Goal: Understand site structure: Understand site structure

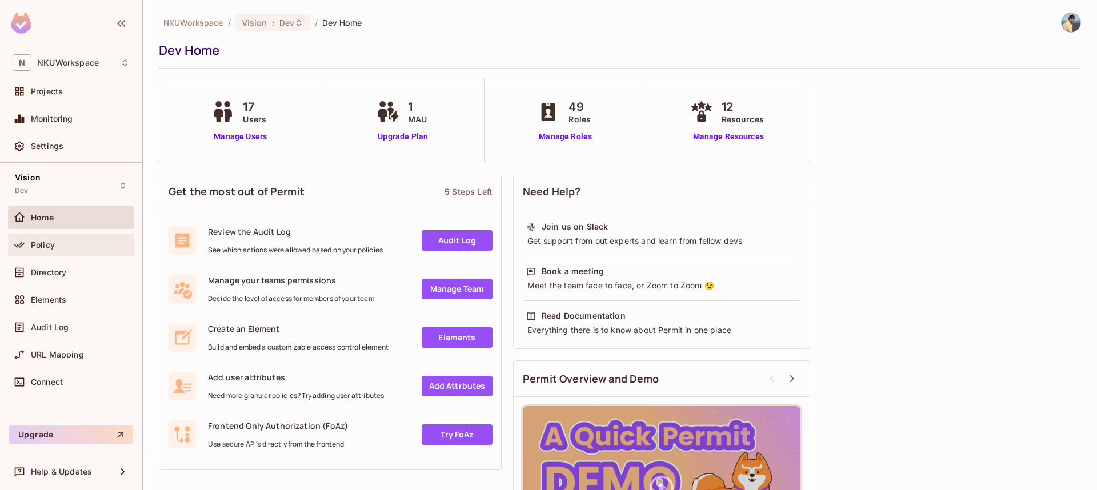
click at [38, 250] on div "Policy" at bounding box center [71, 245] width 117 height 14
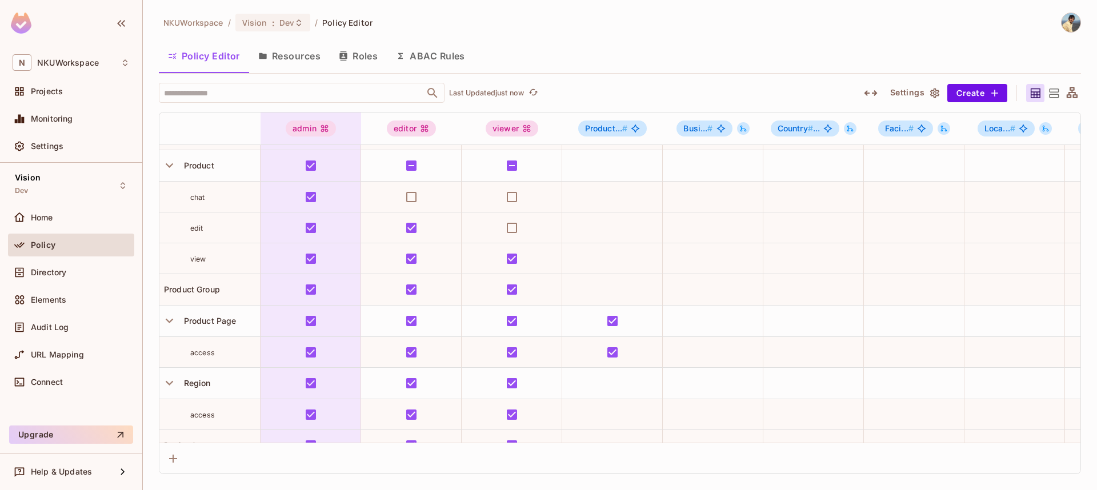
scroll to position [357, 0]
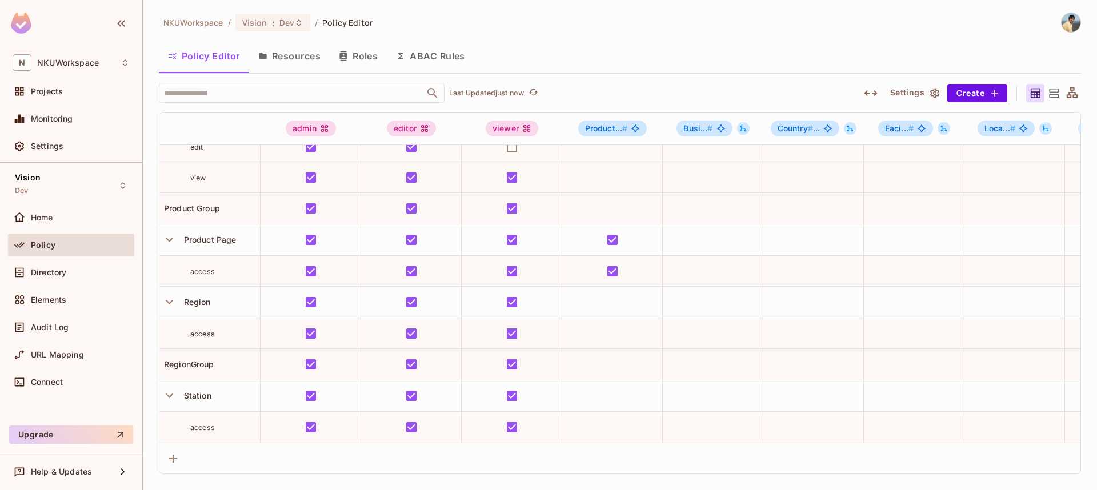
click at [294, 57] on button "Resources" at bounding box center [289, 56] width 81 height 29
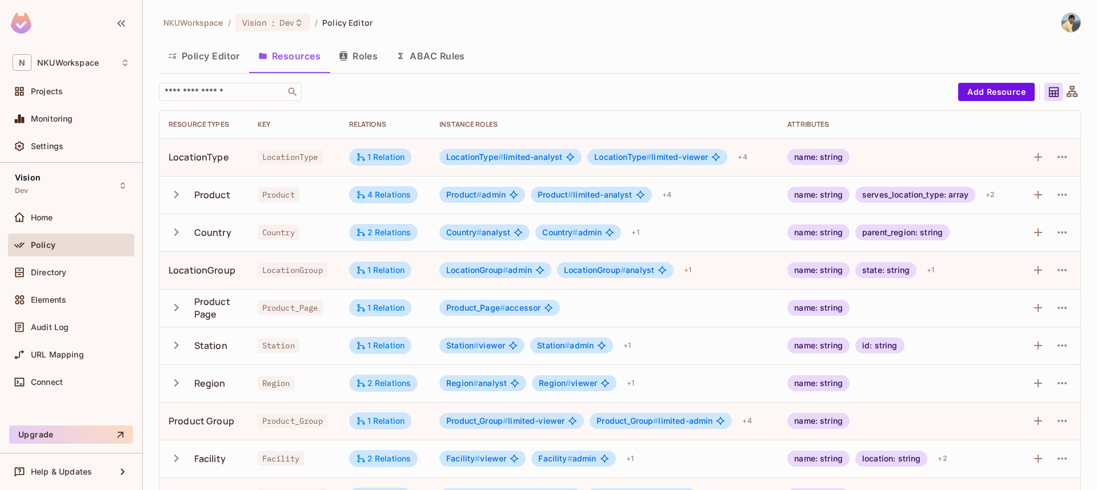
click at [1072, 92] on icon at bounding box center [1072, 91] width 11 height 11
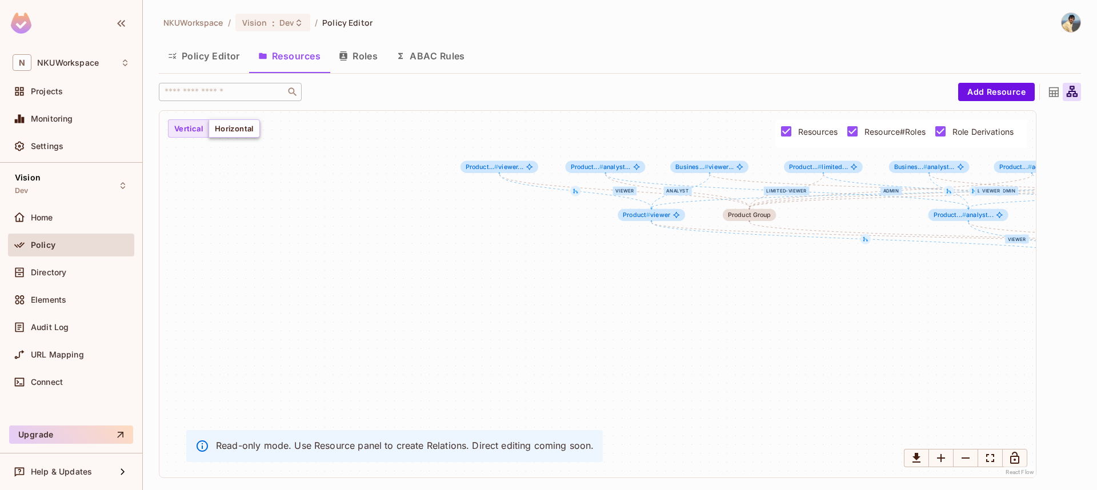
click at [237, 133] on button "Horizontal" at bounding box center [234, 128] width 51 height 18
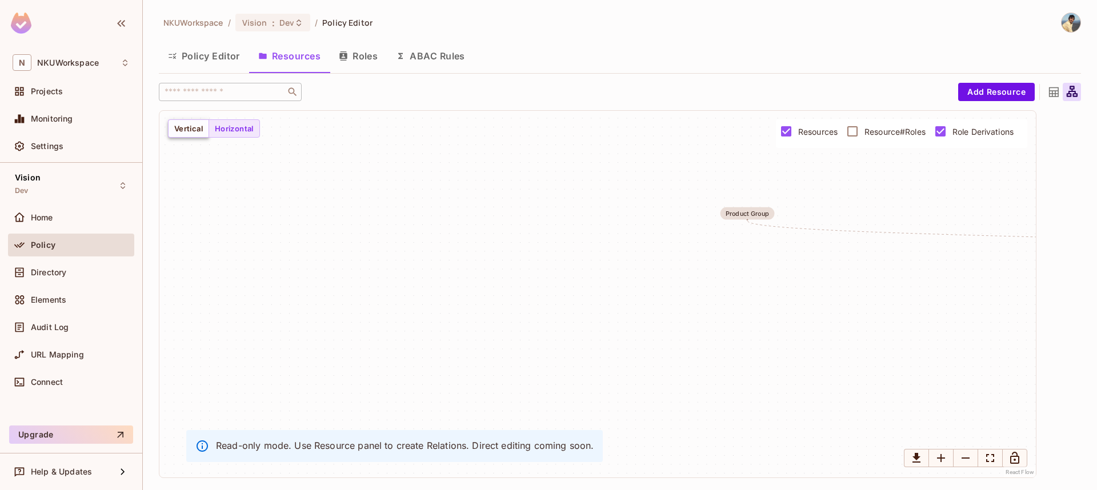
click at [179, 123] on button "Vertical" at bounding box center [188, 128] width 41 height 18
click at [963, 458] on icon "Zoom Out" at bounding box center [966, 458] width 8 height 1
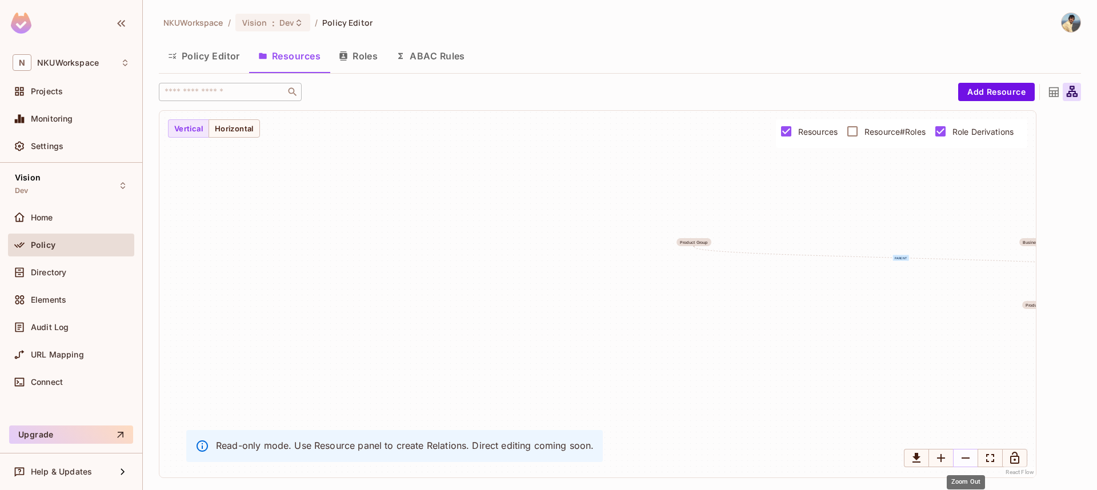
click at [963, 458] on icon "Zoom Out" at bounding box center [966, 458] width 8 height 1
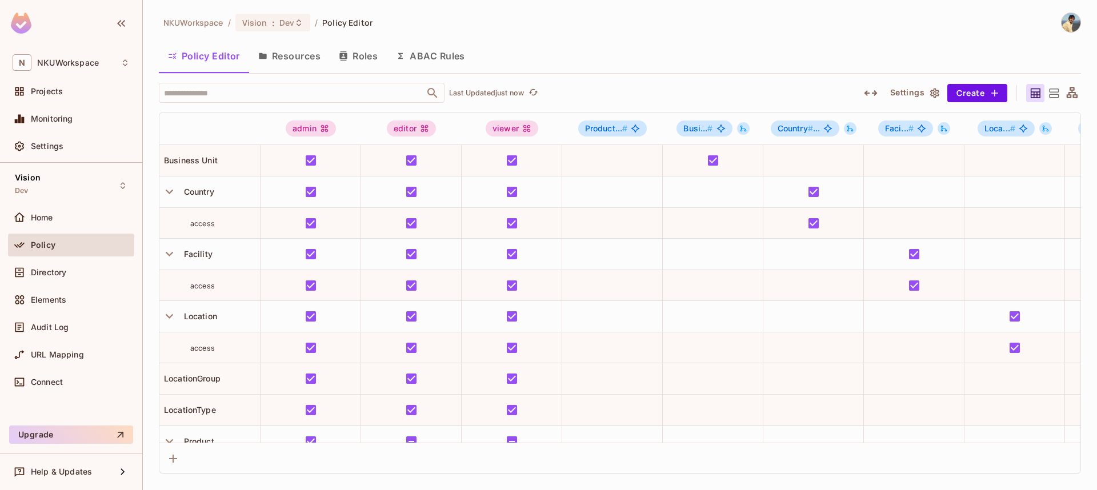
click at [1071, 93] on icon at bounding box center [1072, 93] width 14 height 14
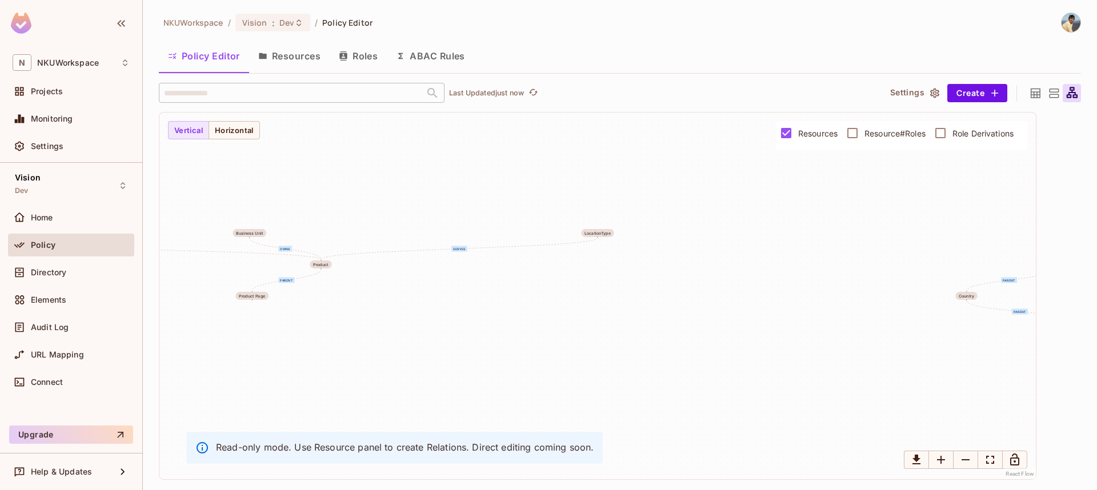
click at [294, 57] on button "Resources" at bounding box center [289, 56] width 81 height 29
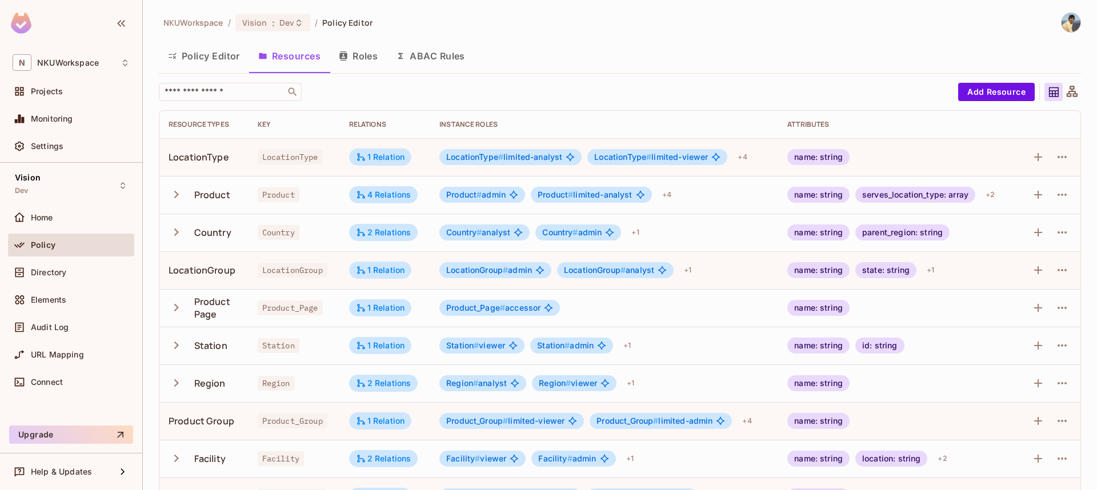
click at [362, 59] on button "Roles" at bounding box center [358, 56] width 57 height 29
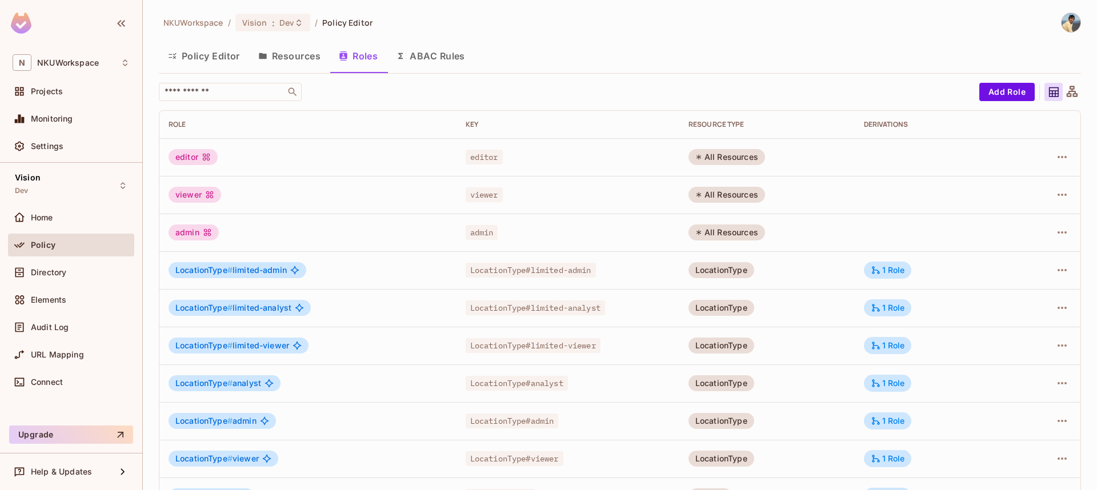
click at [294, 56] on button "Resources" at bounding box center [289, 56] width 81 height 29
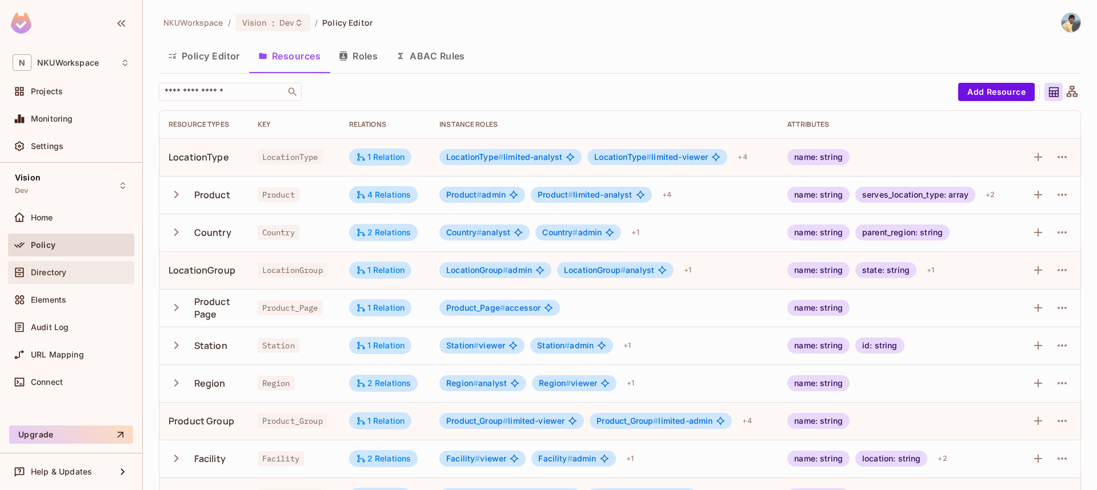
click at [63, 270] on span "Directory" at bounding box center [48, 272] width 35 height 9
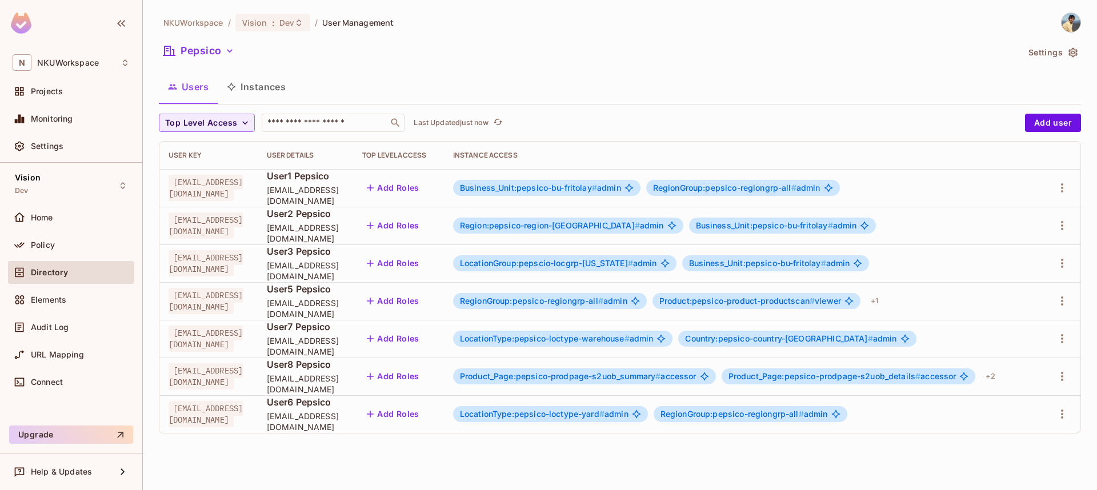
click at [258, 87] on button "Instances" at bounding box center [256, 87] width 77 height 29
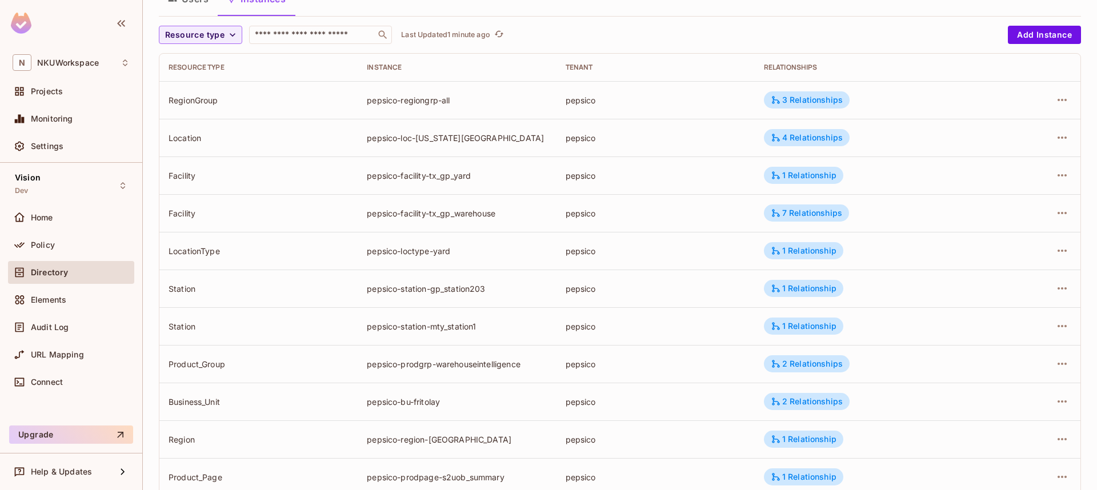
scroll to position [87, 0]
click at [1065, 97] on icon "button" at bounding box center [1063, 101] width 14 height 14
click at [230, 37] on div at bounding box center [548, 245] width 1097 height 490
click at [227, 35] on icon "button" at bounding box center [232, 35] width 11 height 11
click at [354, 155] on div at bounding box center [548, 245] width 1097 height 490
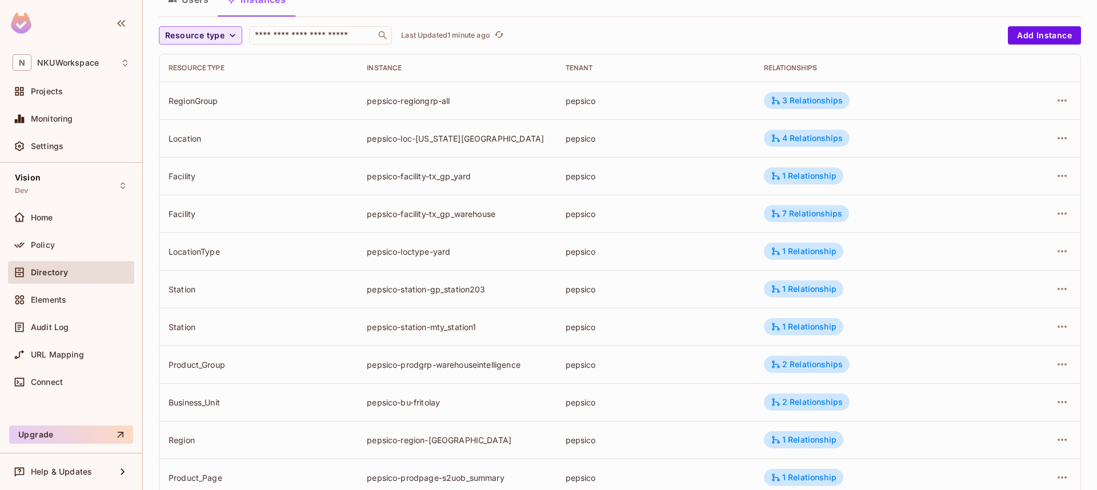
scroll to position [0, 0]
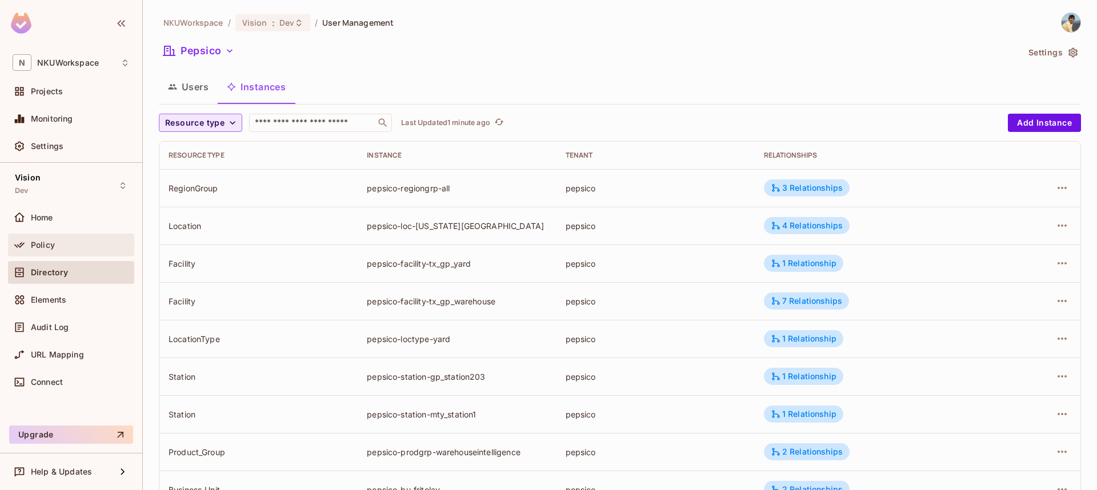
click at [48, 243] on span "Policy" at bounding box center [43, 245] width 24 height 9
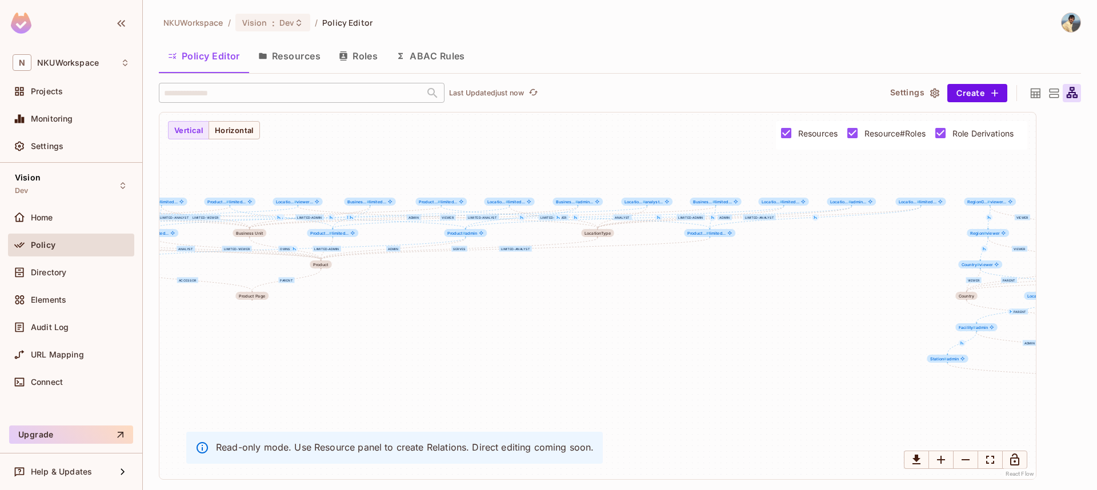
click at [299, 53] on button "Resources" at bounding box center [289, 56] width 81 height 29
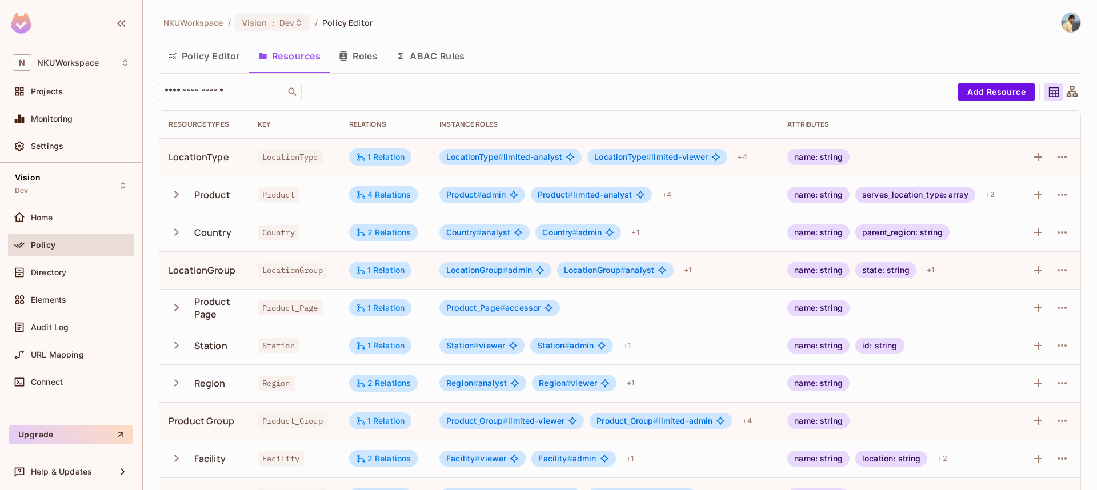
click at [1074, 94] on icon at bounding box center [1072, 91] width 11 height 11
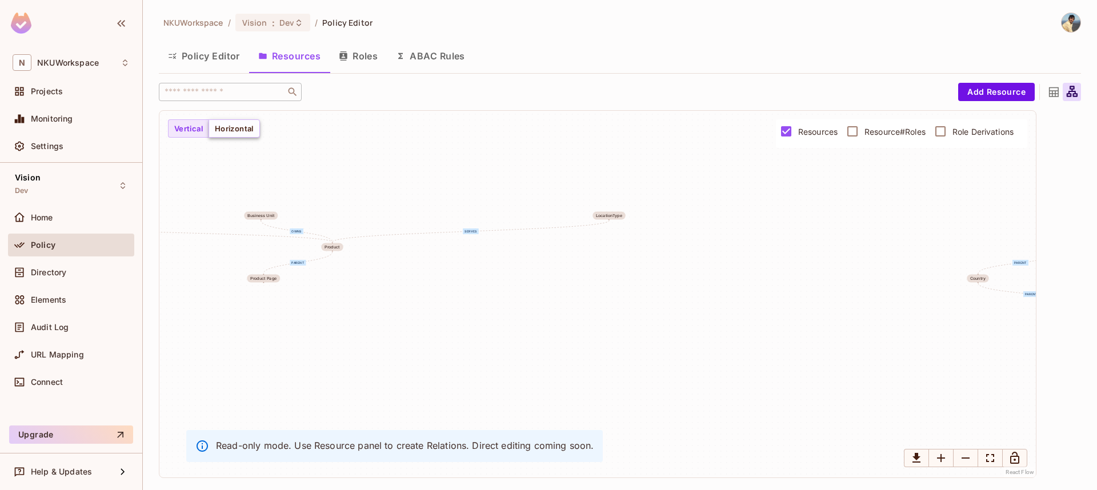
click at [233, 122] on button "Horizontal" at bounding box center [234, 128] width 51 height 18
click at [191, 131] on button "Vertical" at bounding box center [188, 128] width 41 height 18
click at [226, 129] on button "Horizontal" at bounding box center [234, 128] width 51 height 18
click at [182, 125] on button "Vertical" at bounding box center [188, 128] width 41 height 18
click at [1053, 90] on icon at bounding box center [1054, 92] width 10 height 10
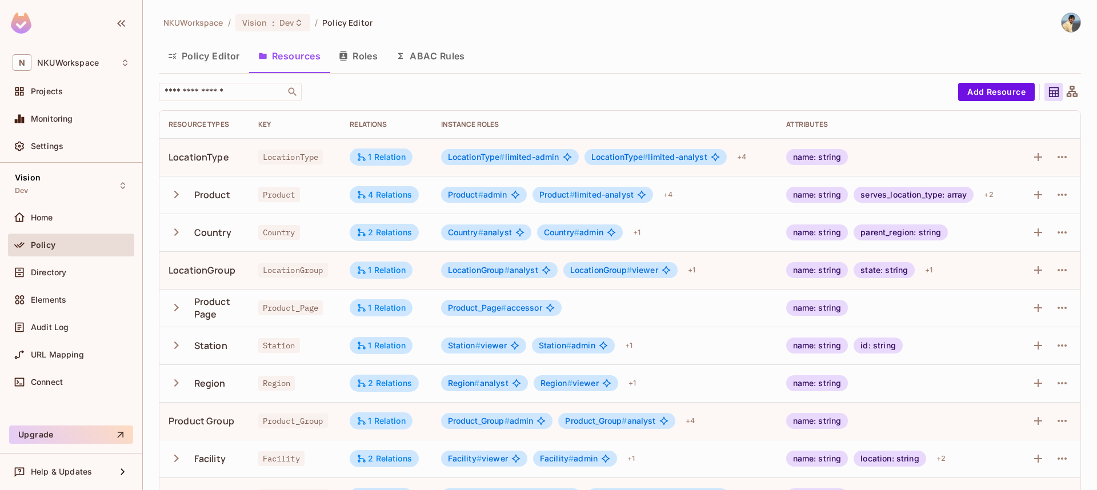
click at [1072, 92] on icon at bounding box center [1072, 92] width 14 height 14
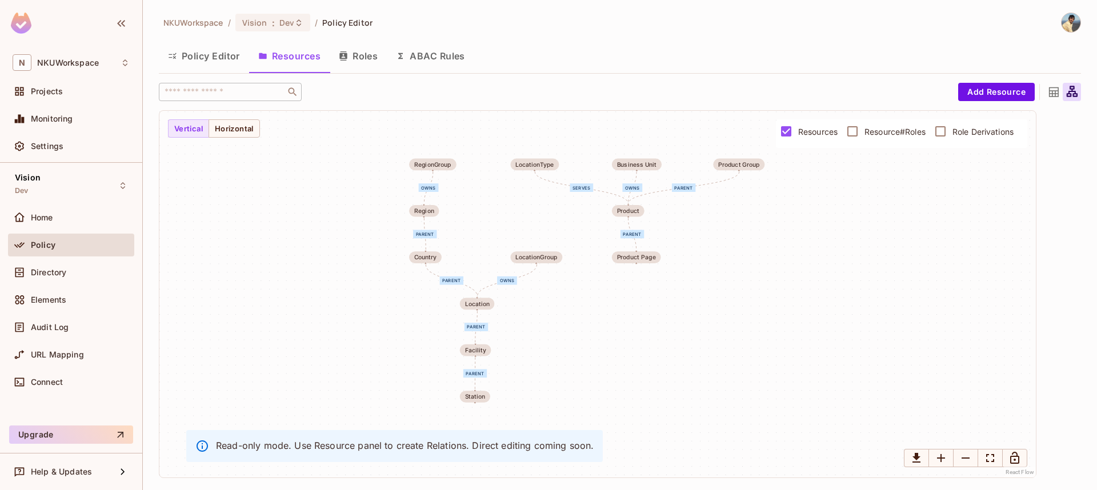
drag, startPoint x: 549, startPoint y: 126, endPoint x: 477, endPoint y: 145, distance: 73.9
click at [477, 145] on div "serves owns parent parent parent parent owns parent owns parent LocationType Pr…" at bounding box center [597, 294] width 877 height 367
click at [367, 51] on button "Roles" at bounding box center [358, 56] width 57 height 29
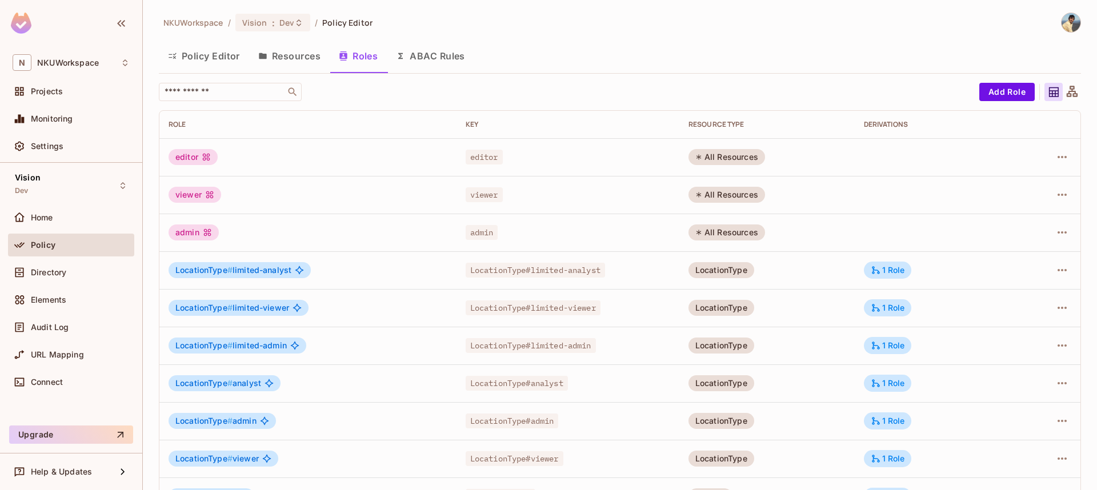
click at [288, 55] on button "Resources" at bounding box center [289, 56] width 81 height 29
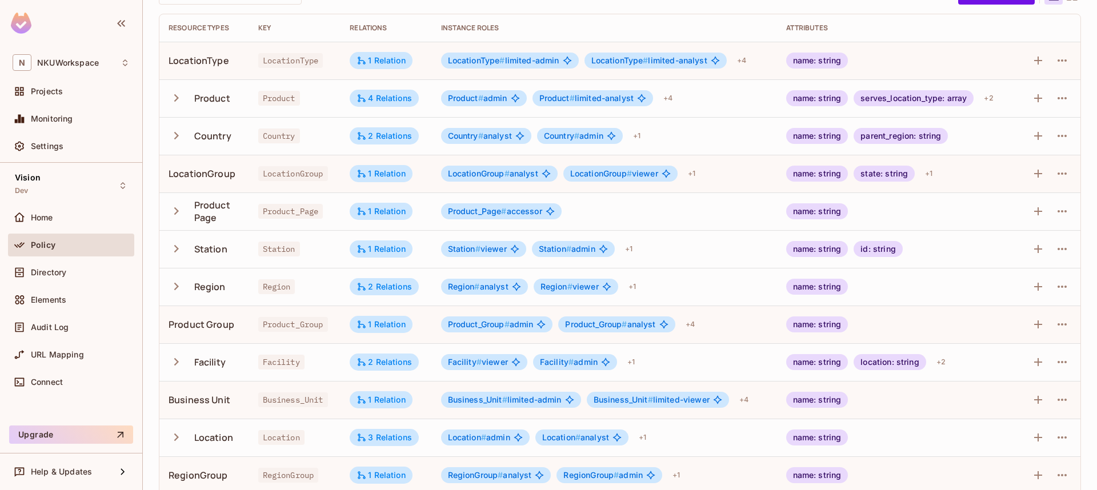
scroll to position [110, 0]
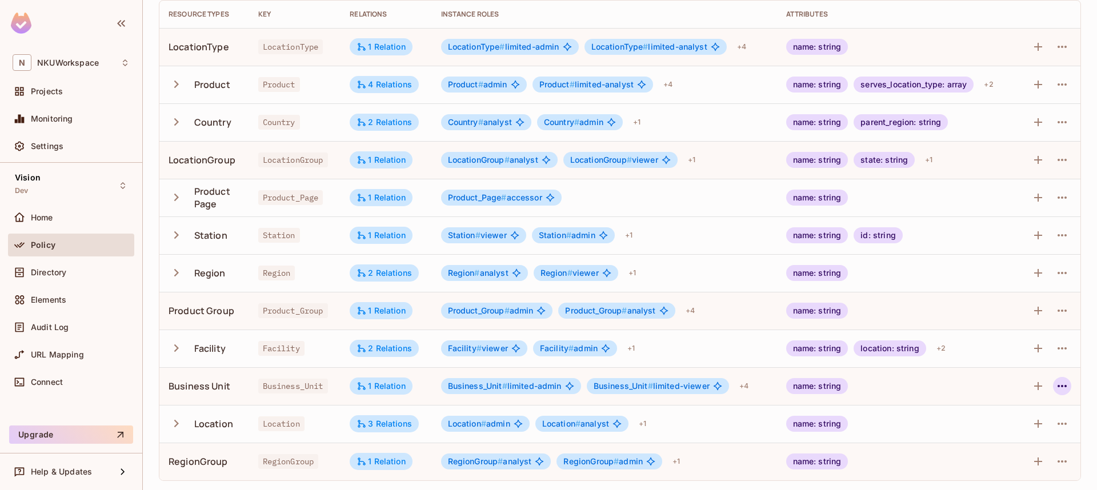
click at [1062, 382] on icon "button" at bounding box center [1063, 386] width 14 height 14
click at [991, 427] on div "Edit Resource" at bounding box center [1013, 431] width 54 height 11
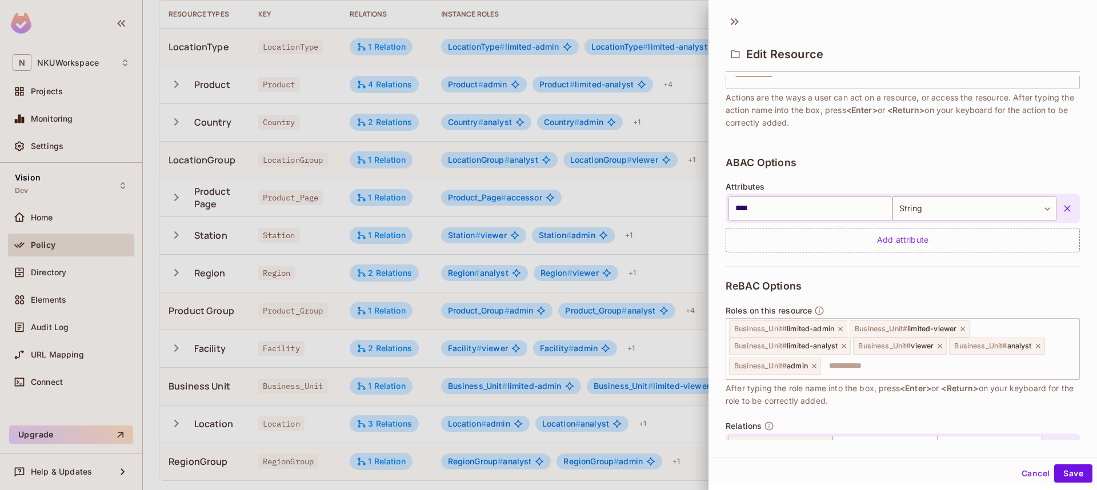
scroll to position [240, 0]
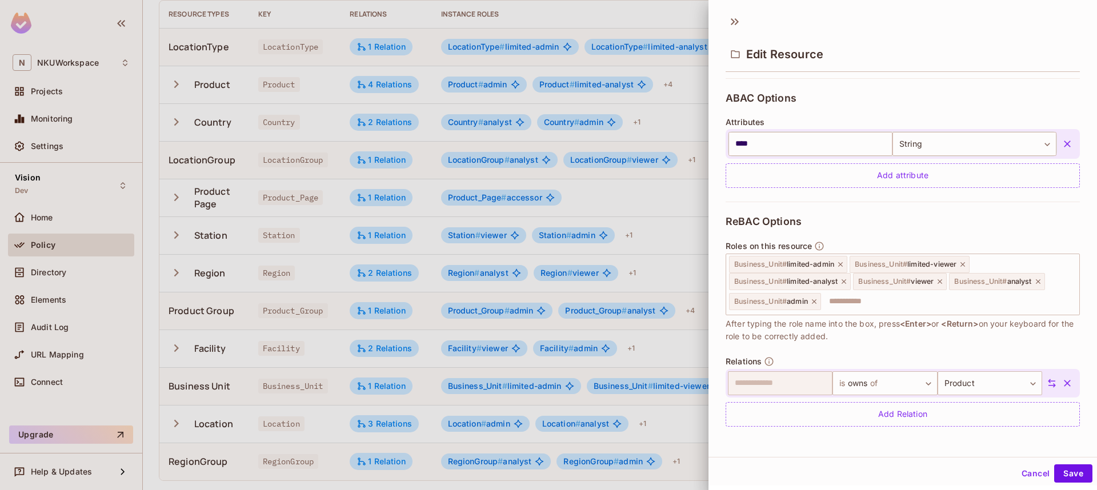
click at [1033, 472] on button "Cancel" at bounding box center [1035, 474] width 37 height 18
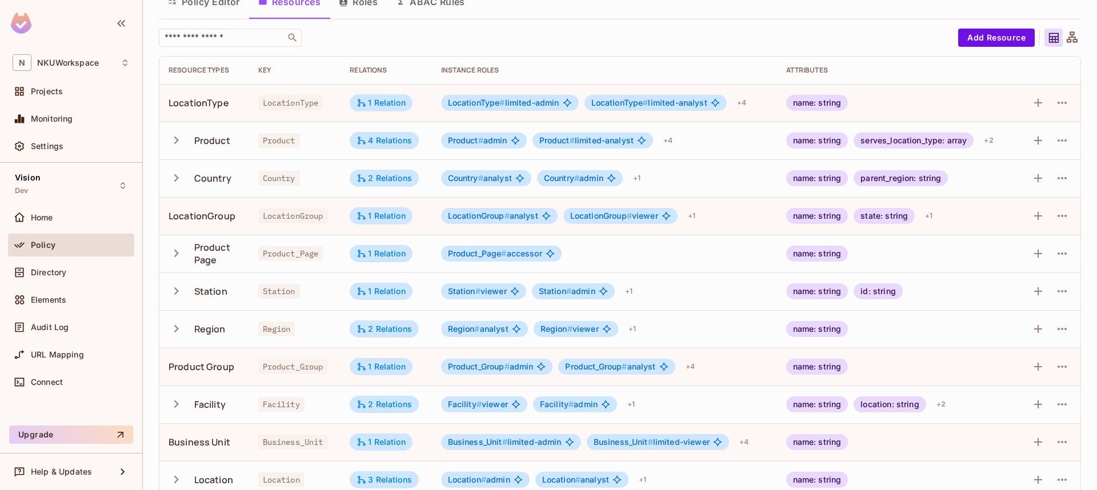
scroll to position [53, 0]
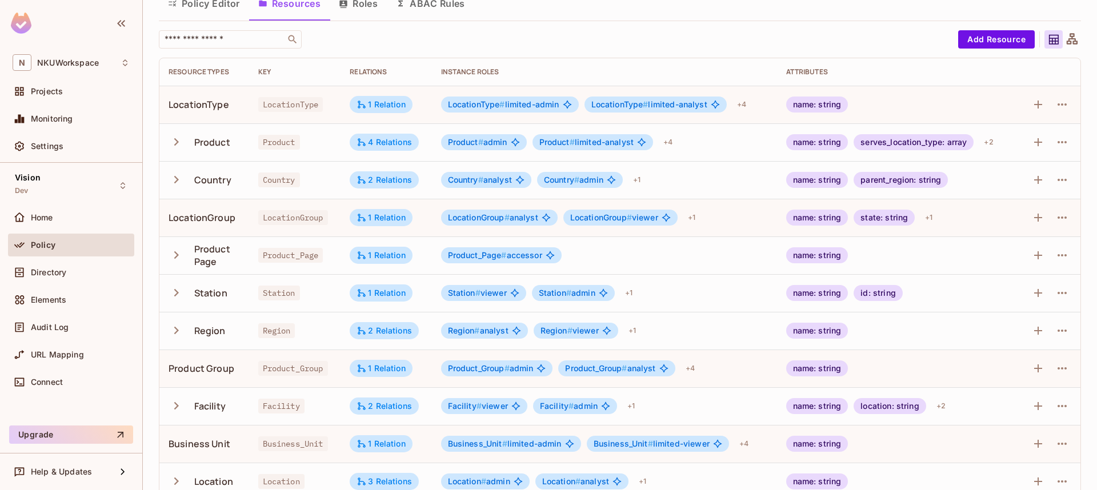
click at [1074, 41] on icon at bounding box center [1072, 38] width 11 height 11
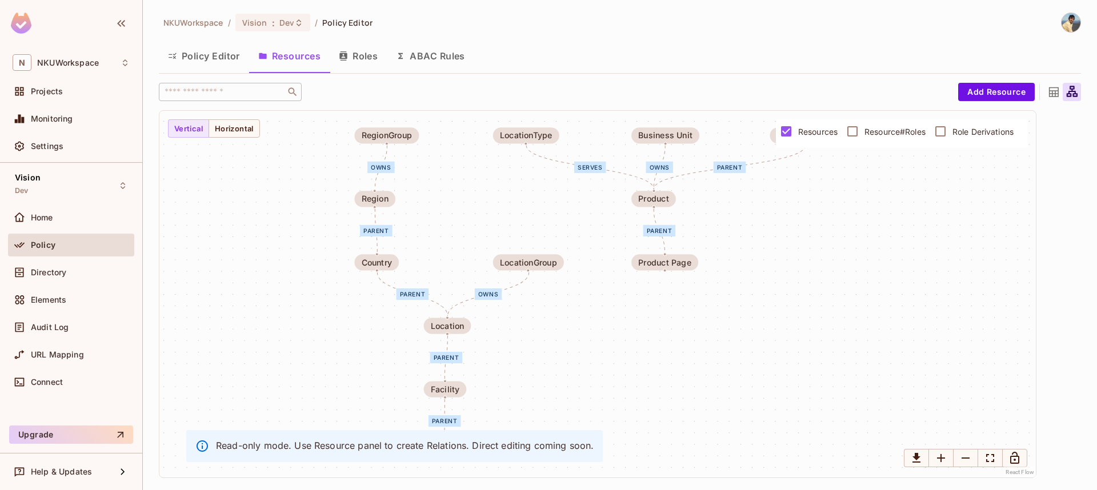
scroll to position [0, 0]
click at [358, 50] on button "Roles" at bounding box center [358, 56] width 57 height 29
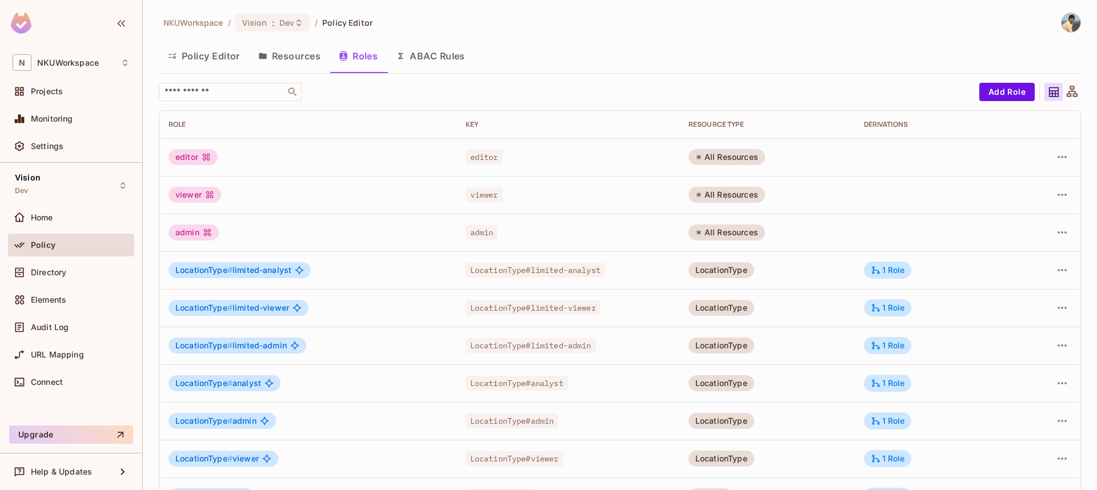
click at [311, 56] on button "Resources" at bounding box center [289, 56] width 81 height 29
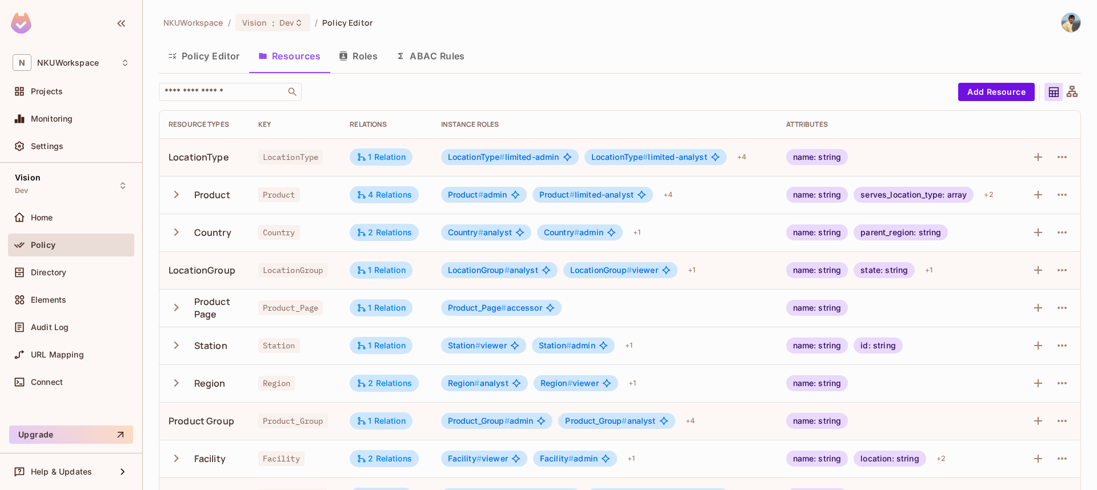
scroll to position [110, 0]
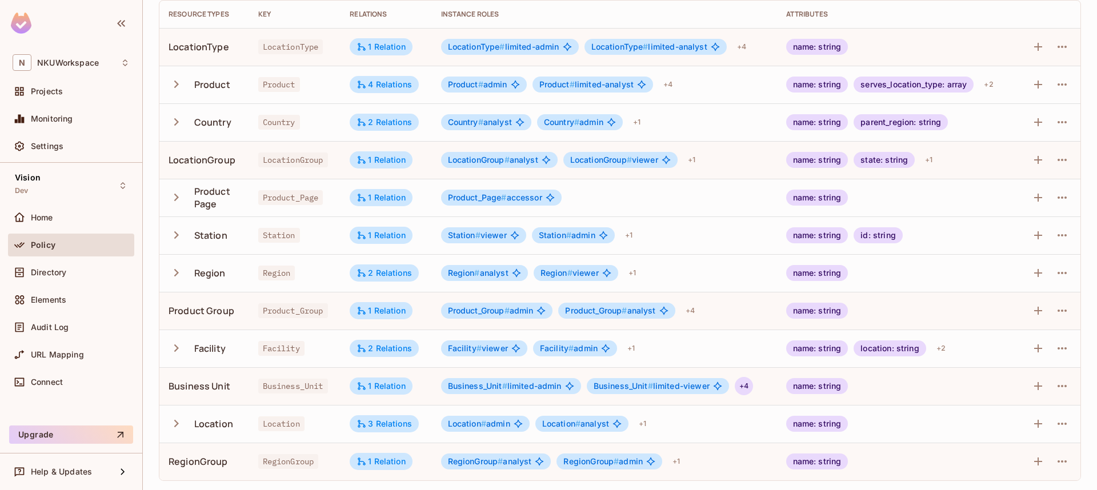
click at [744, 388] on div "+ 4" at bounding box center [744, 386] width 18 height 18
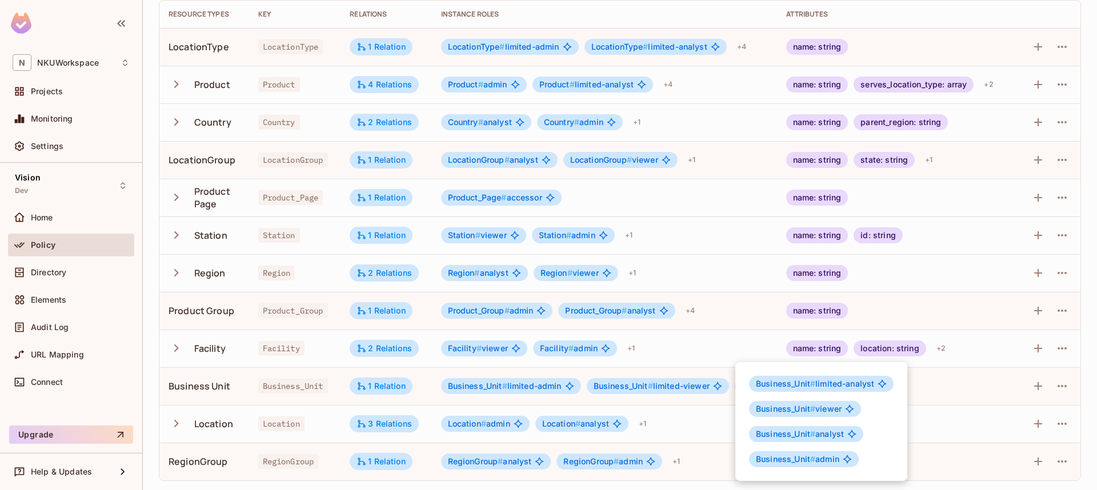
click at [670, 83] on div at bounding box center [548, 245] width 1097 height 490
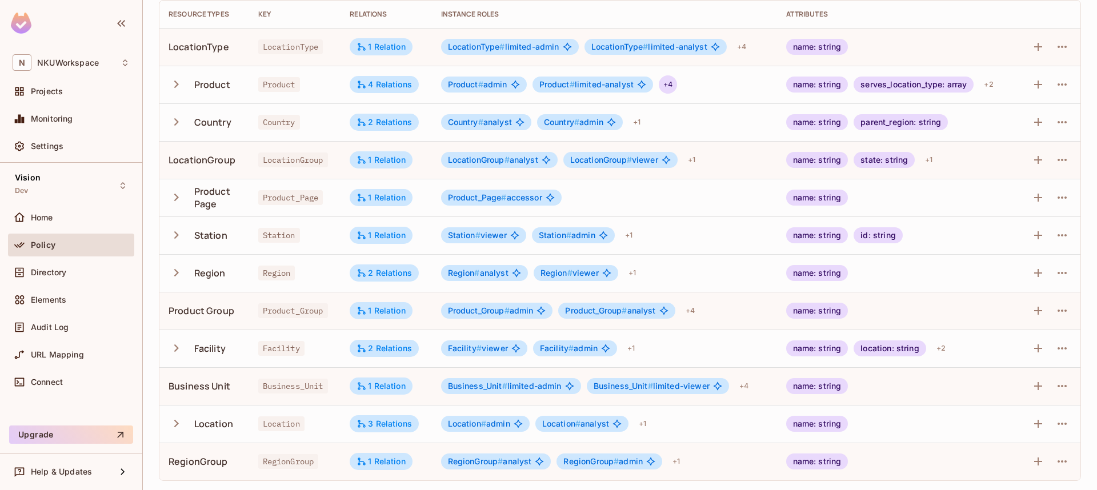
click at [672, 85] on div "+ 4" at bounding box center [668, 84] width 18 height 18
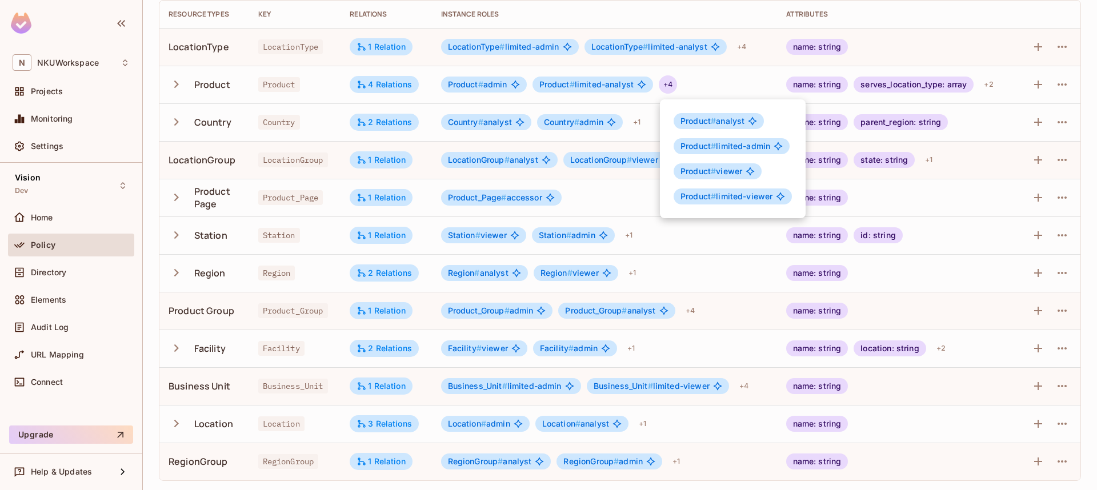
click at [514, 141] on div at bounding box center [548, 245] width 1097 height 490
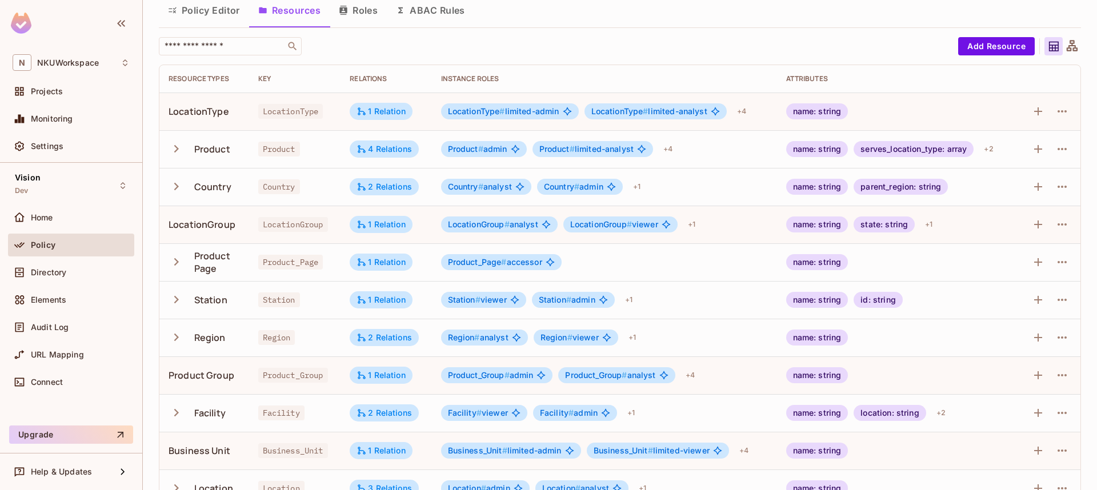
scroll to position [43, 0]
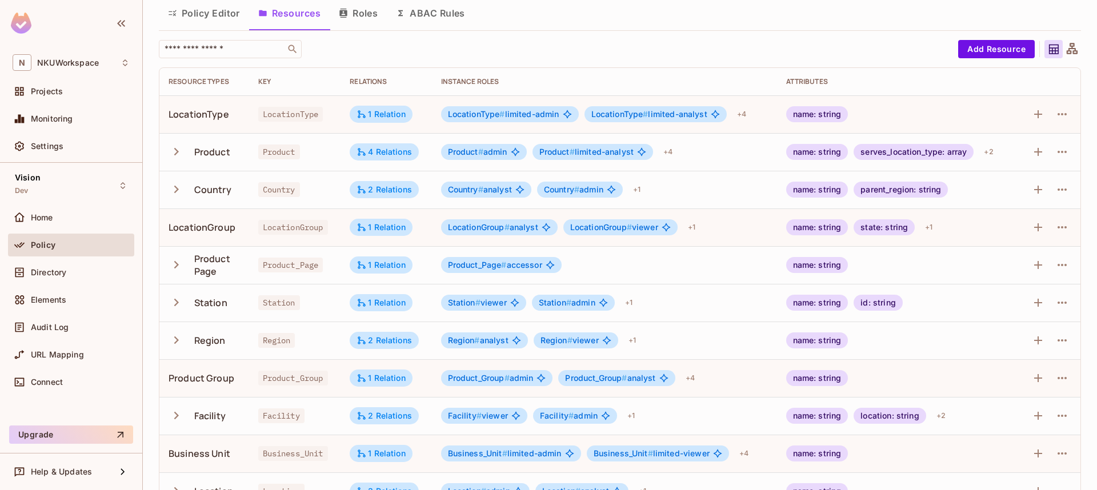
click at [204, 15] on button "Policy Editor" at bounding box center [204, 13] width 90 height 29
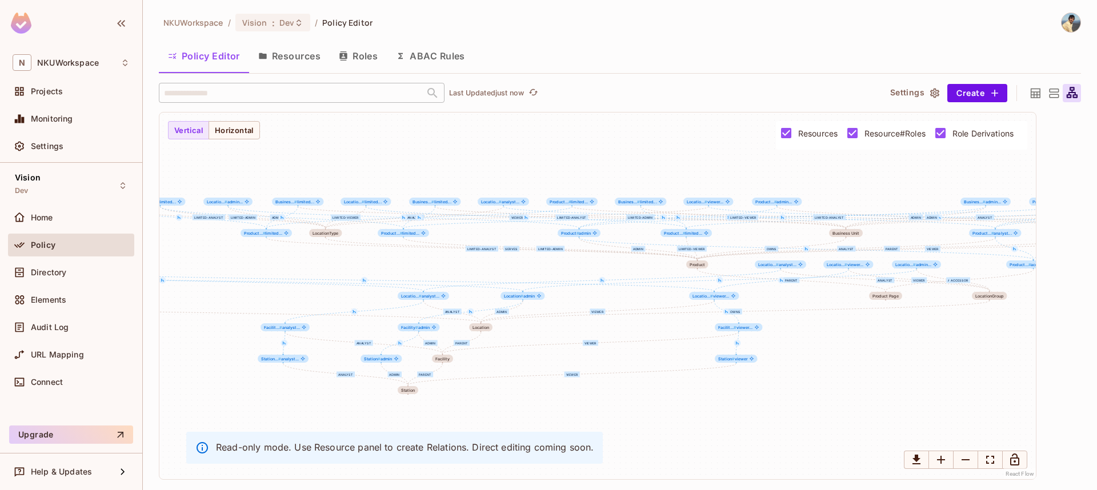
click at [43, 242] on span "Policy" at bounding box center [43, 245] width 25 height 9
click at [1038, 99] on icon at bounding box center [1036, 93] width 14 height 14
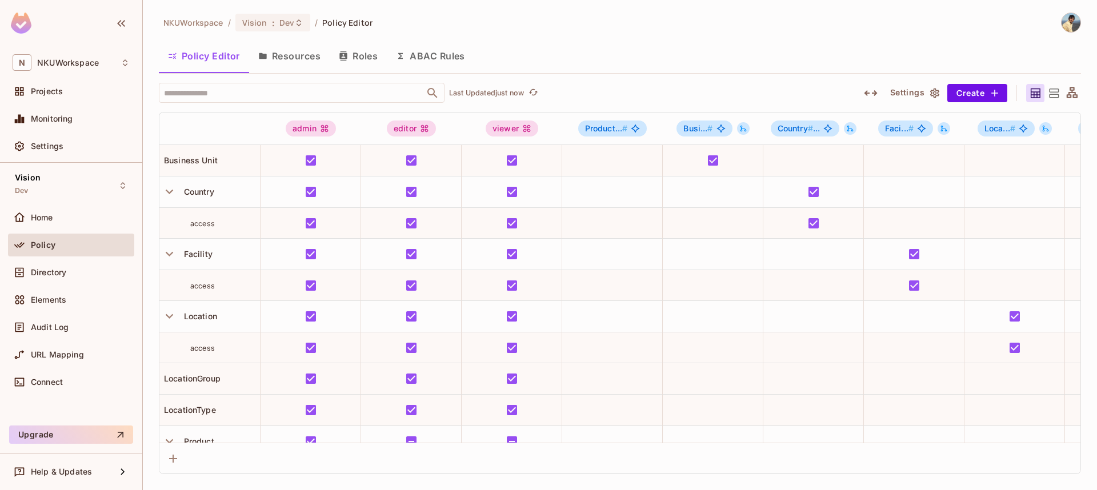
click at [39, 251] on div "Policy" at bounding box center [71, 245] width 117 height 14
click at [366, 57] on button "Roles" at bounding box center [358, 56] width 57 height 29
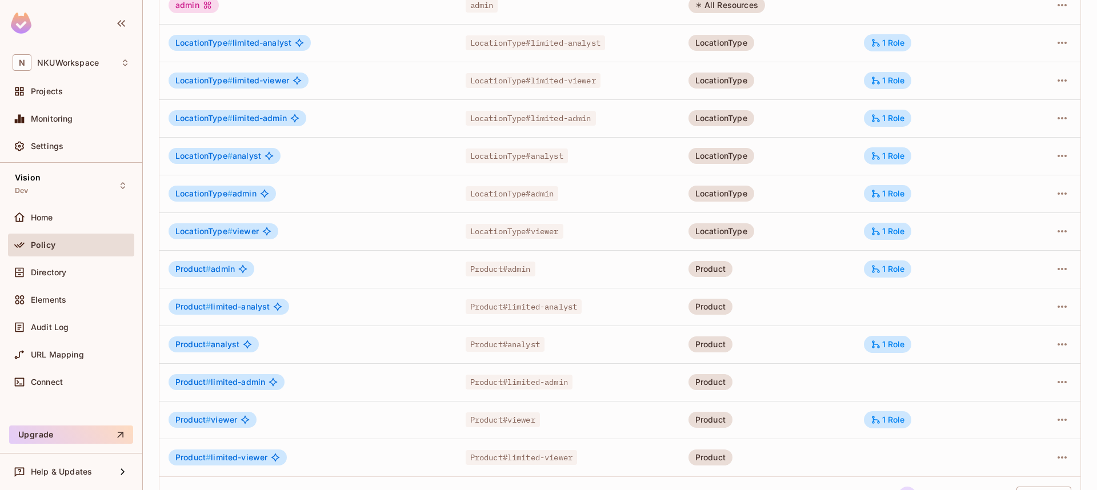
scroll to position [261, 0]
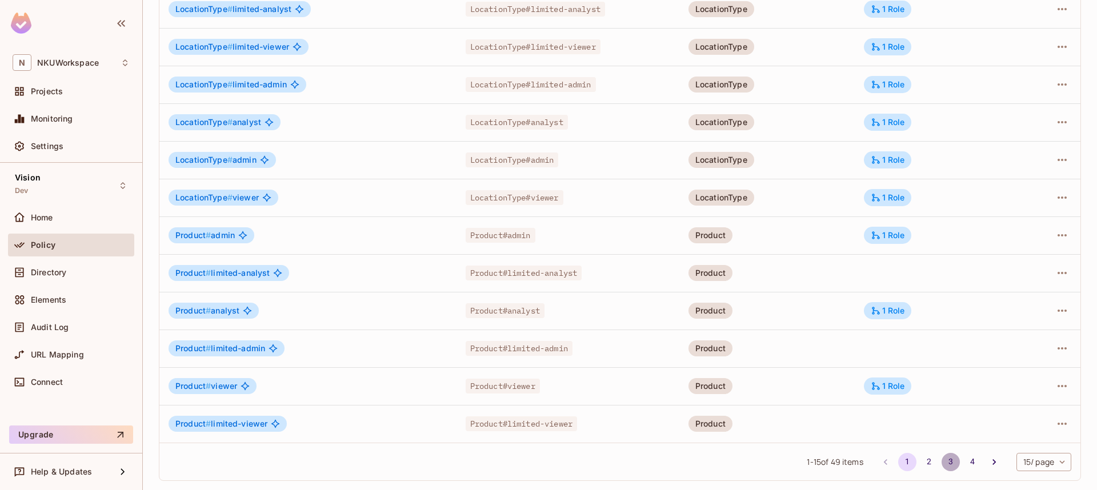
click at [947, 458] on button "3" at bounding box center [951, 462] width 18 height 18
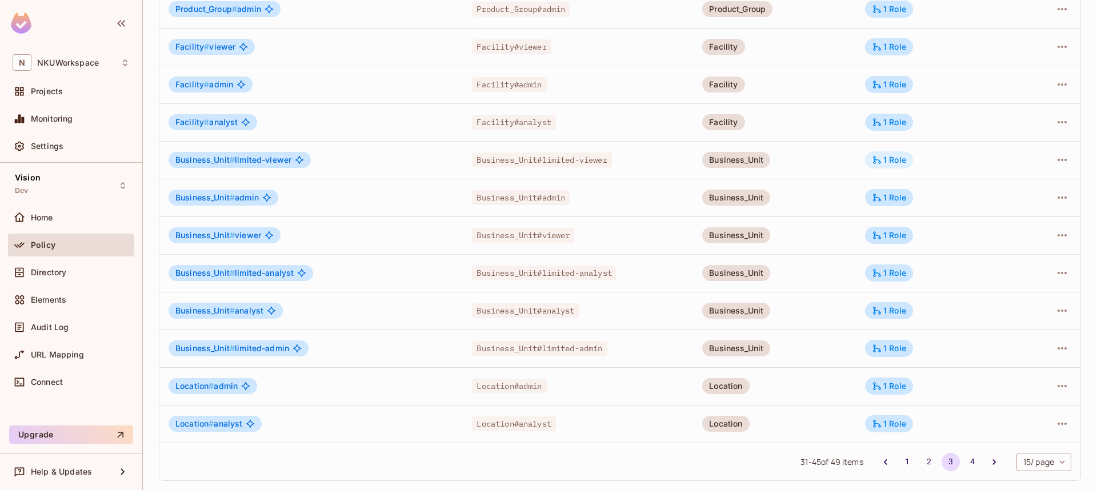
click at [900, 160] on div "1 Role" at bounding box center [889, 160] width 34 height 10
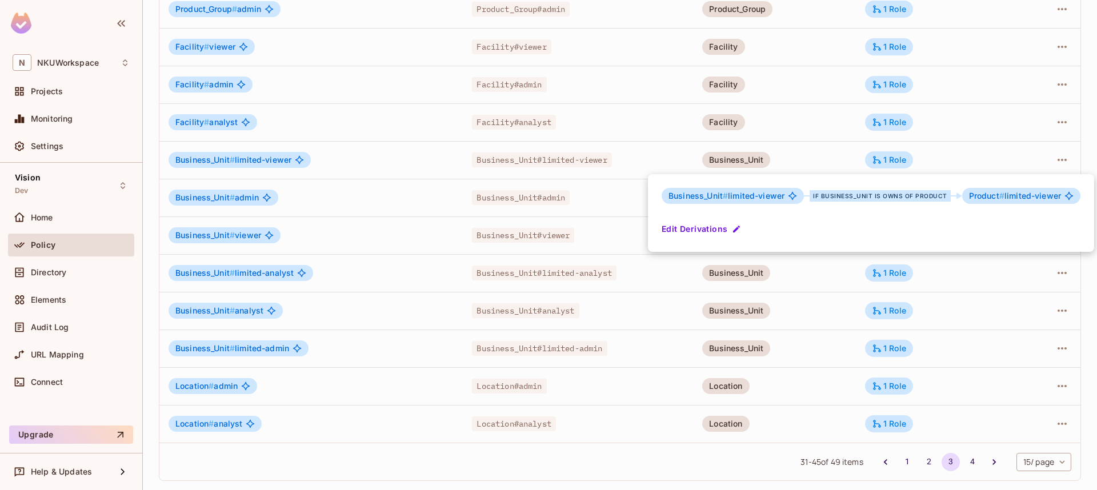
click at [816, 292] on div at bounding box center [548, 245] width 1097 height 490
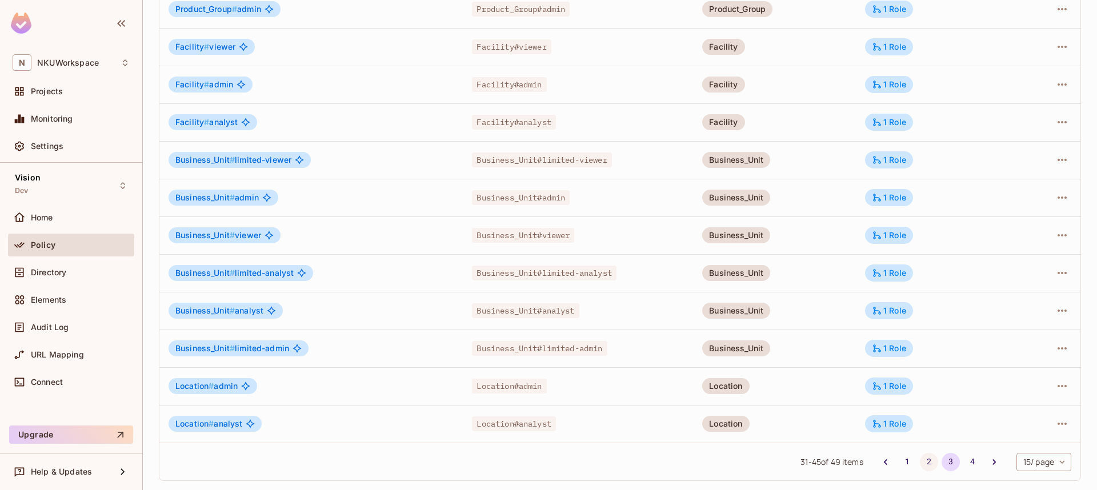
click at [925, 467] on button "2" at bounding box center [929, 462] width 18 height 18
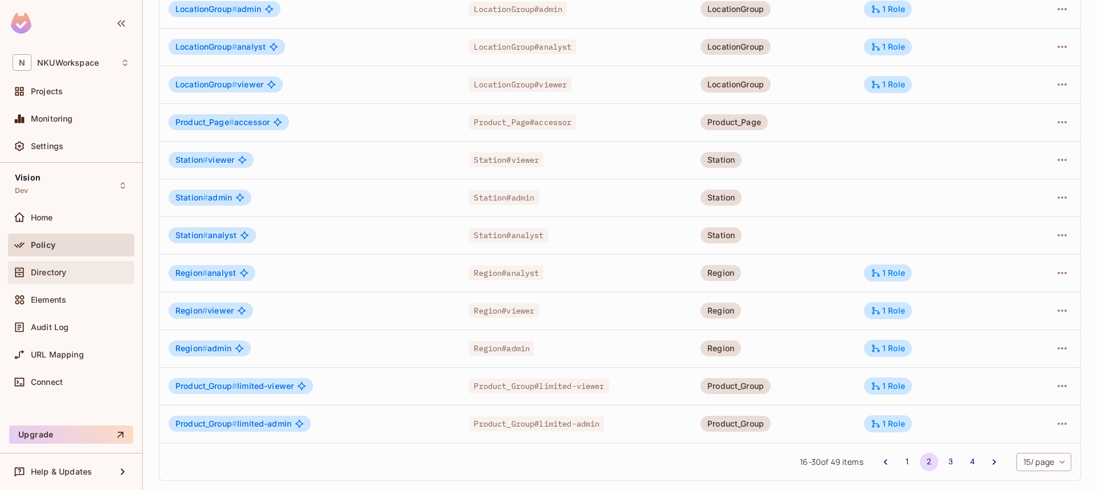
click at [50, 270] on span "Directory" at bounding box center [48, 272] width 35 height 9
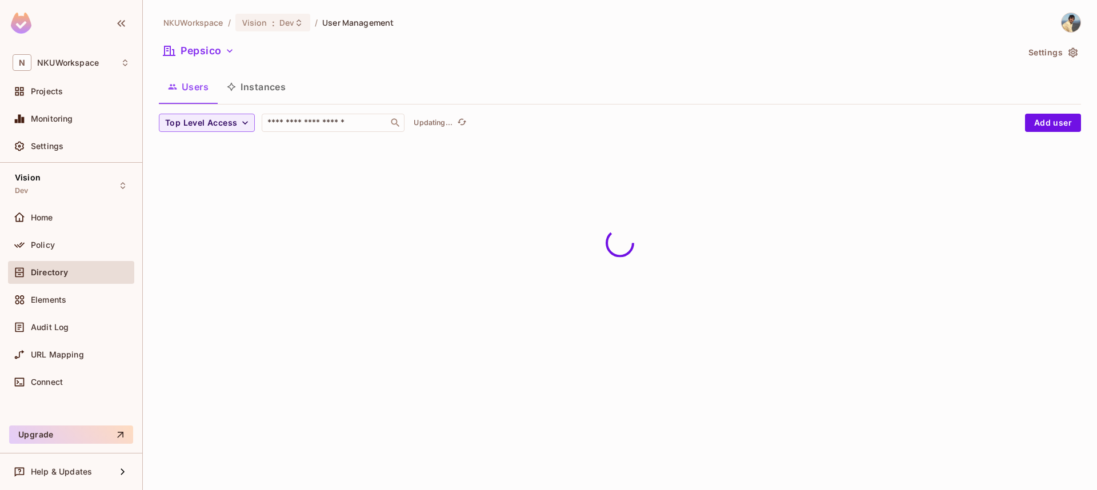
click at [282, 80] on button "Instances" at bounding box center [256, 87] width 77 height 29
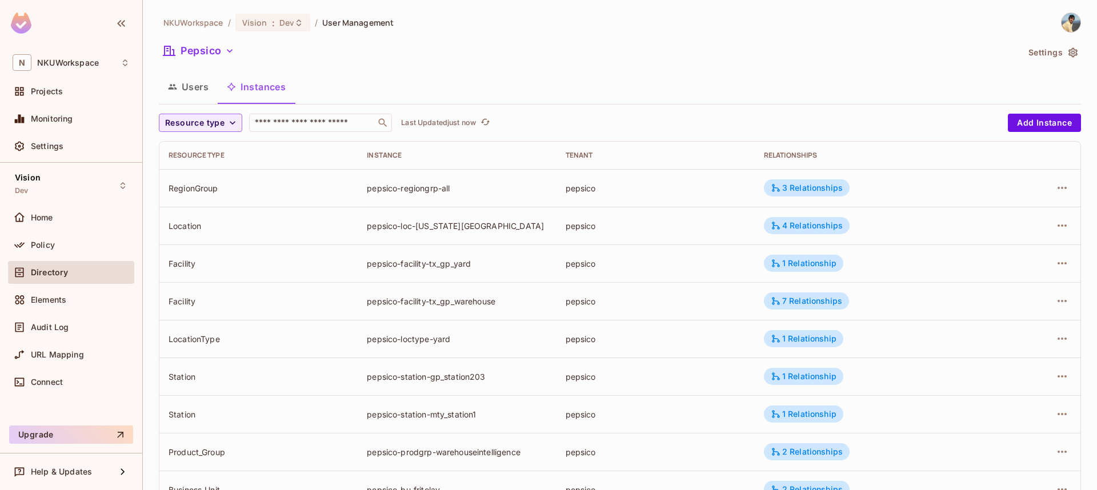
click at [205, 87] on button "Users" at bounding box center [188, 87] width 59 height 29
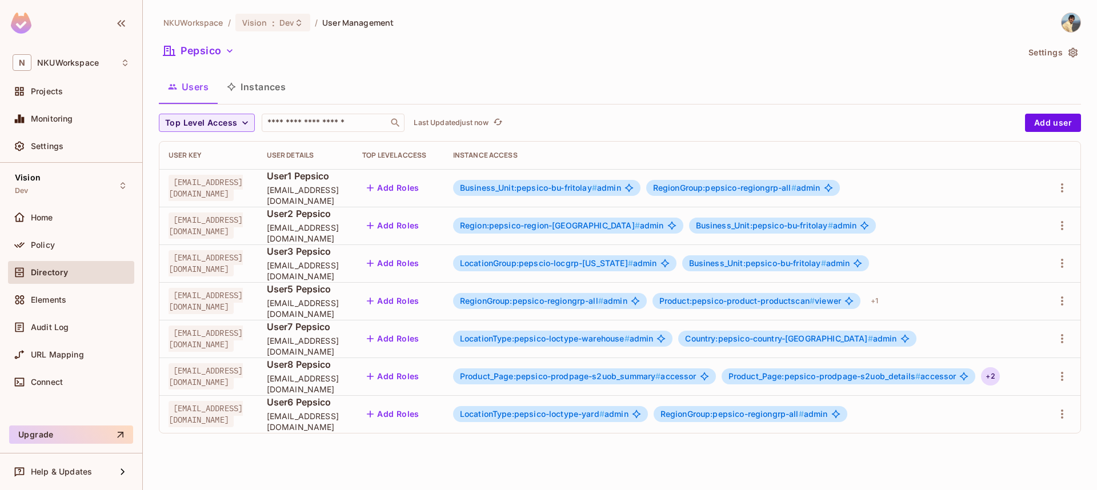
click at [1000, 371] on div "+ 2" at bounding box center [990, 376] width 18 height 18
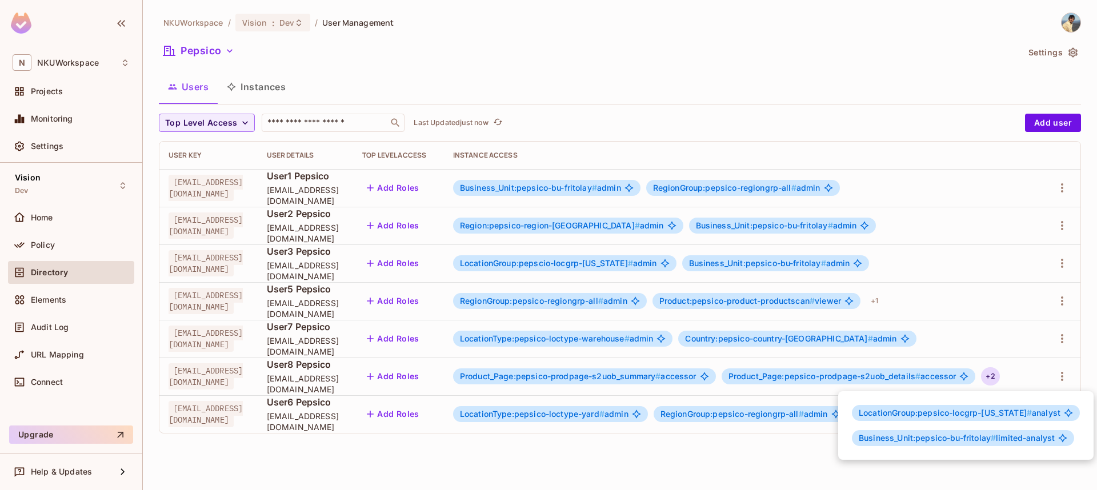
click at [749, 466] on div at bounding box center [548, 245] width 1097 height 490
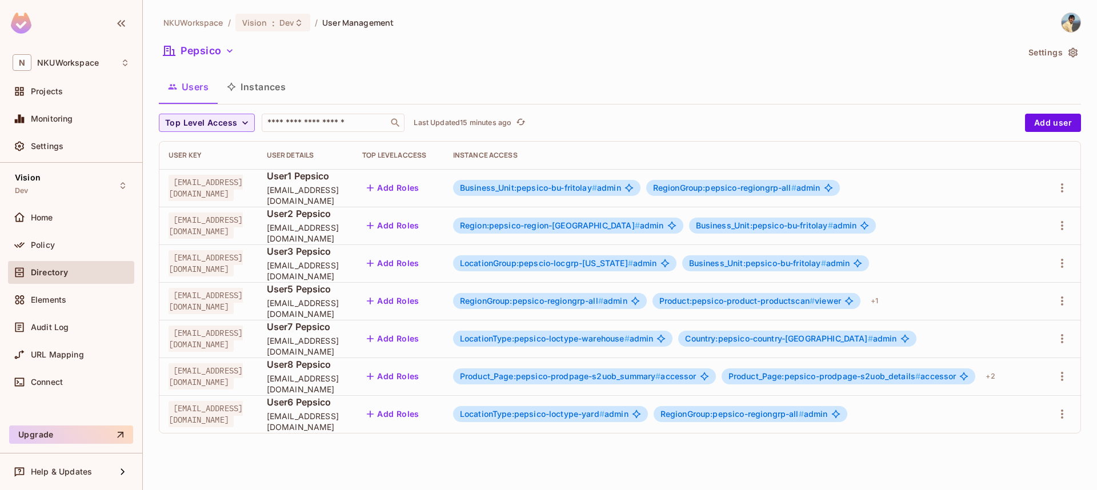
click at [46, 269] on span "Directory" at bounding box center [49, 272] width 37 height 9
click at [52, 242] on span "Policy" at bounding box center [43, 245] width 24 height 9
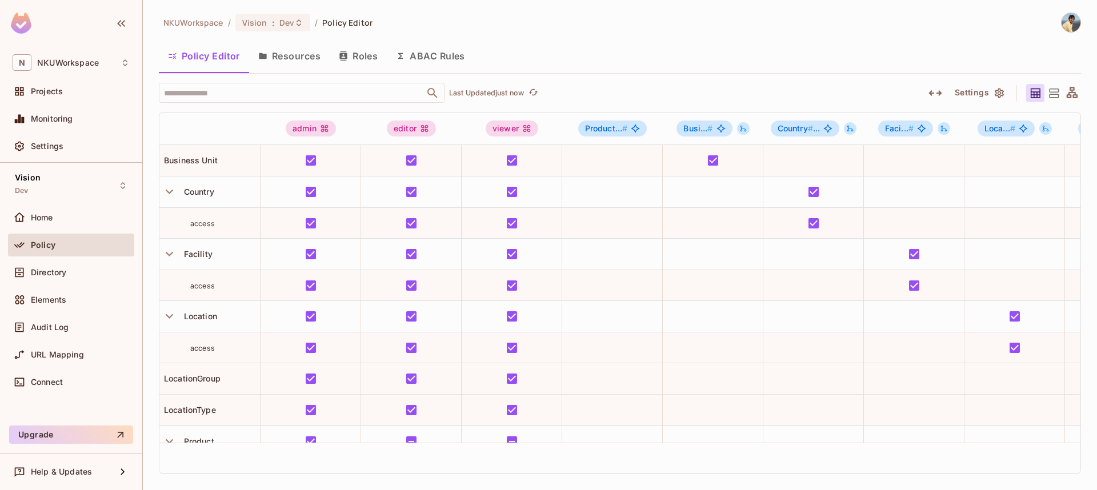
click at [361, 55] on button "Roles" at bounding box center [358, 56] width 57 height 29
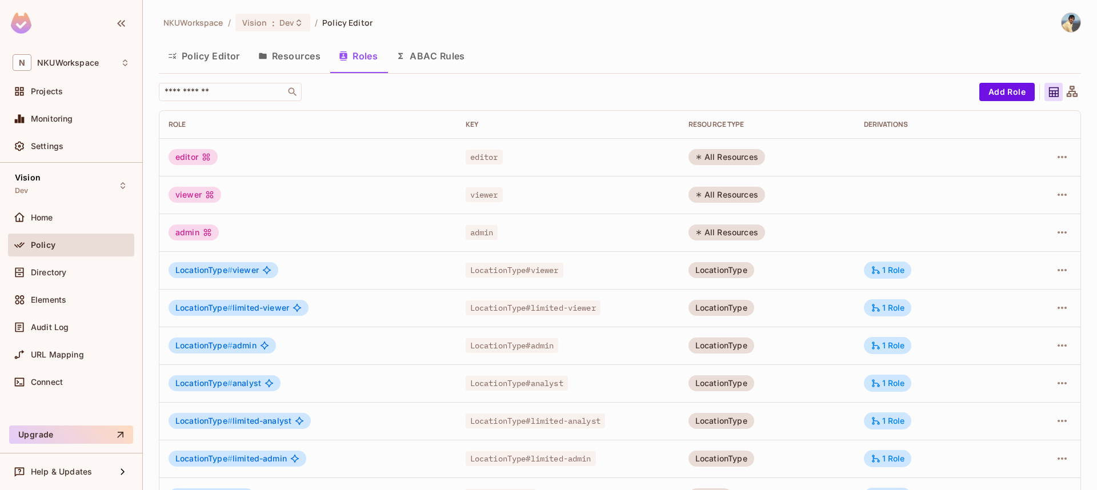
click at [225, 53] on button "Policy Editor" at bounding box center [204, 56] width 90 height 29
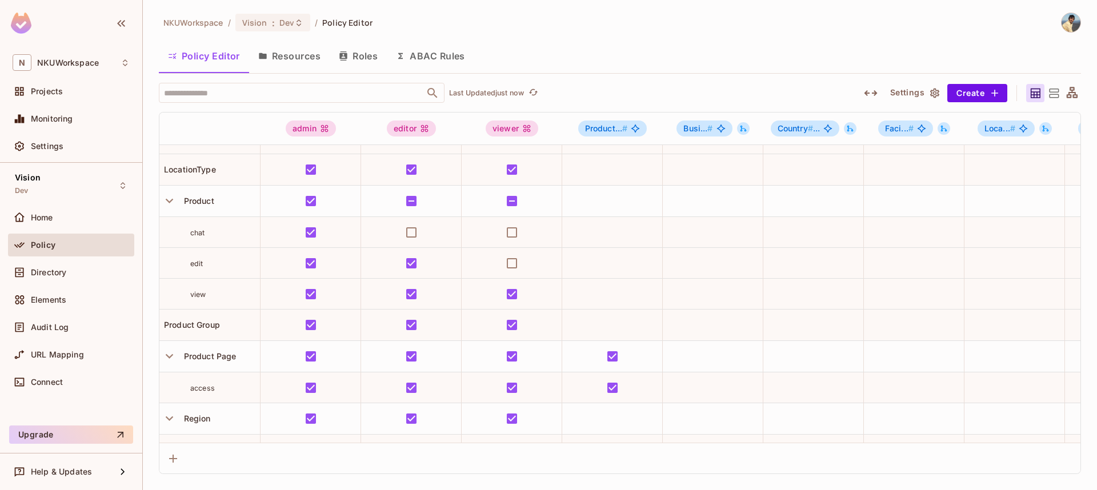
scroll to position [241, 0]
click at [303, 62] on button "Resources" at bounding box center [289, 56] width 81 height 29
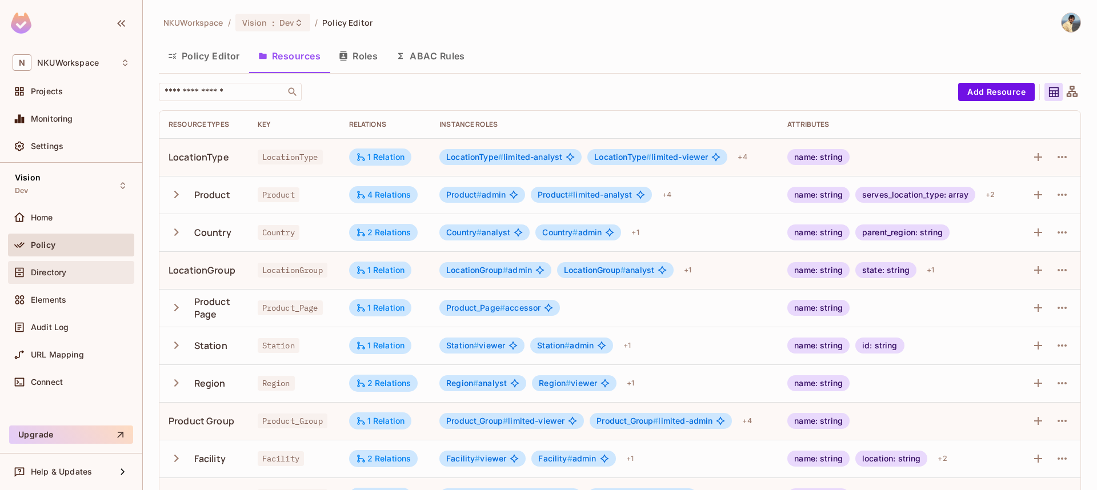
click at [66, 273] on span "Directory" at bounding box center [48, 272] width 35 height 9
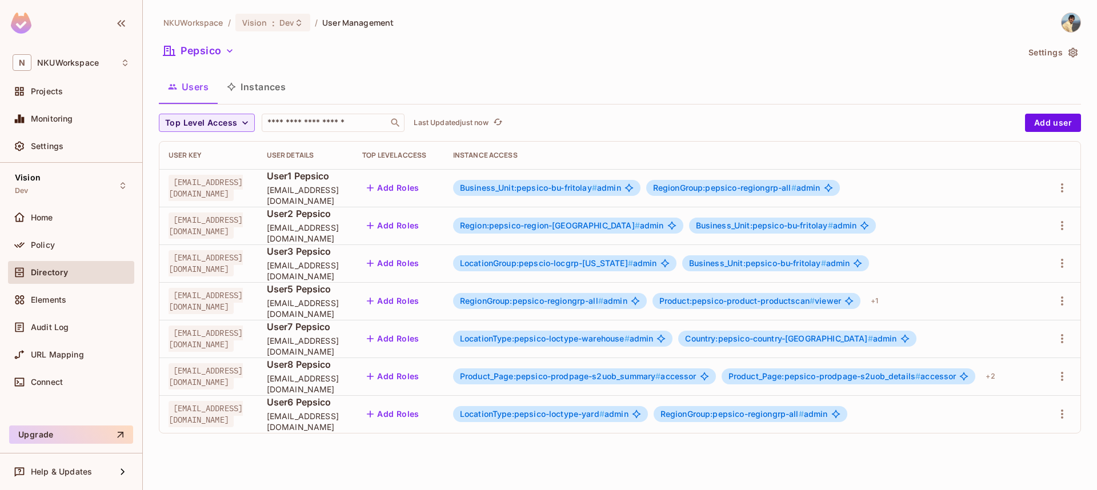
click at [261, 89] on button "Instances" at bounding box center [256, 87] width 77 height 29
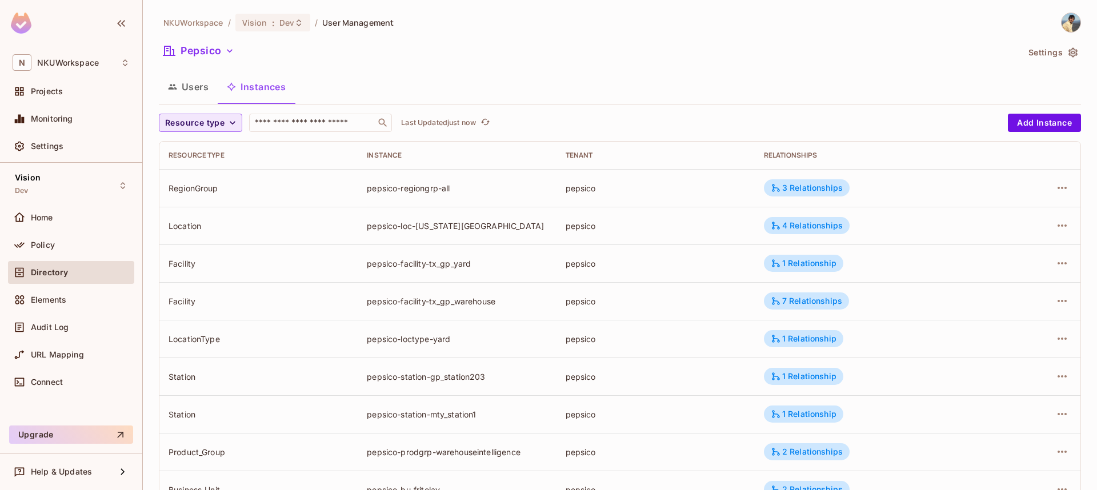
click at [229, 123] on icon "button" at bounding box center [232, 122] width 11 height 11
click at [193, 178] on span "Product" at bounding box center [196, 173] width 56 height 11
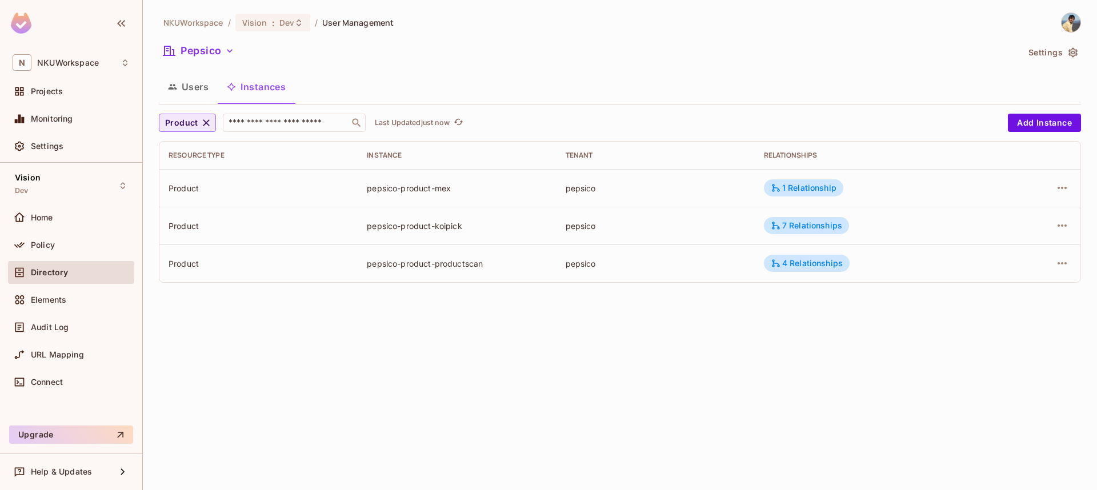
click at [202, 126] on icon "button" at bounding box center [206, 122] width 11 height 11
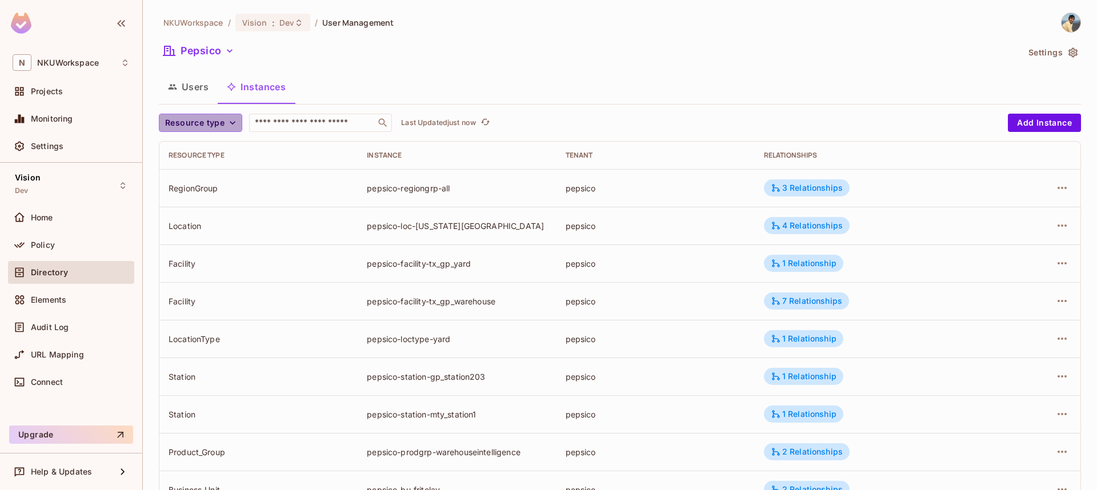
click at [218, 120] on span "Resource type" at bounding box center [194, 123] width 59 height 14
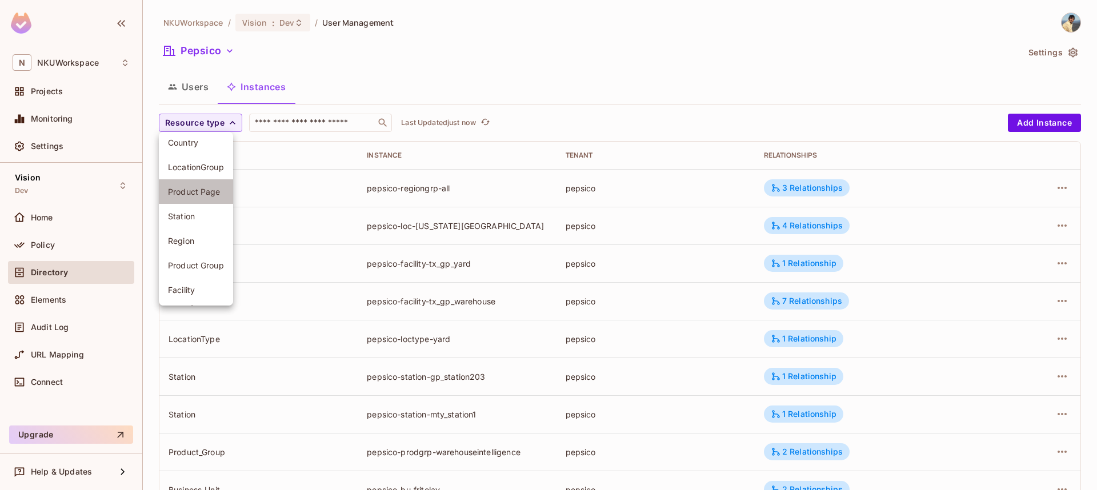
click at [198, 190] on span "Product Page" at bounding box center [196, 191] width 56 height 11
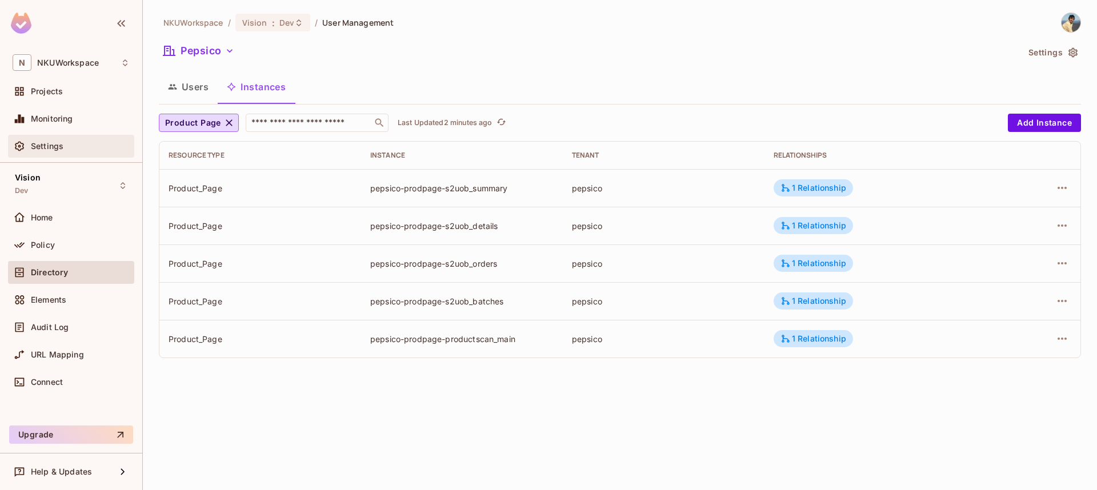
click at [54, 146] on span "Settings" at bounding box center [47, 146] width 33 height 9
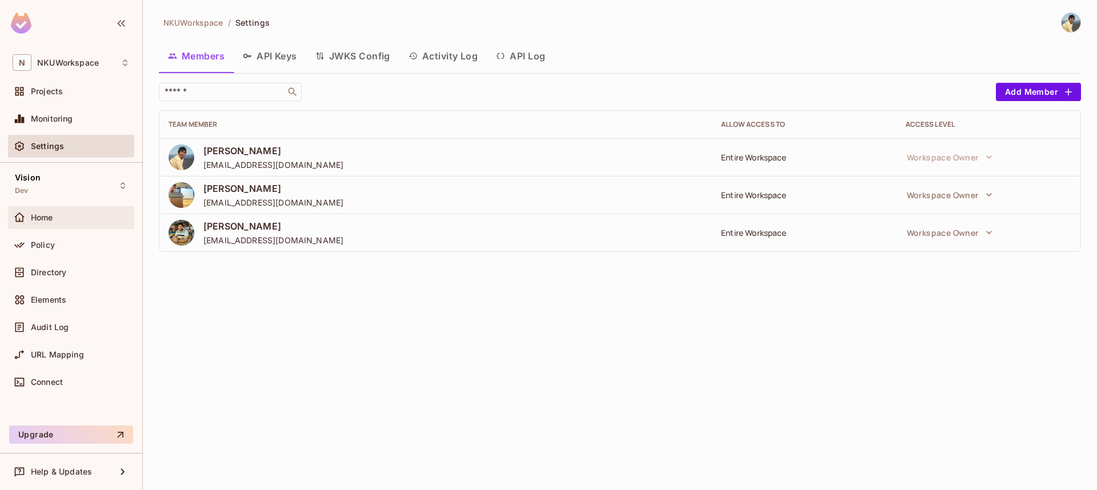
click at [38, 218] on span "Home" at bounding box center [42, 217] width 22 height 9
